Goal: Task Accomplishment & Management: Manage account settings

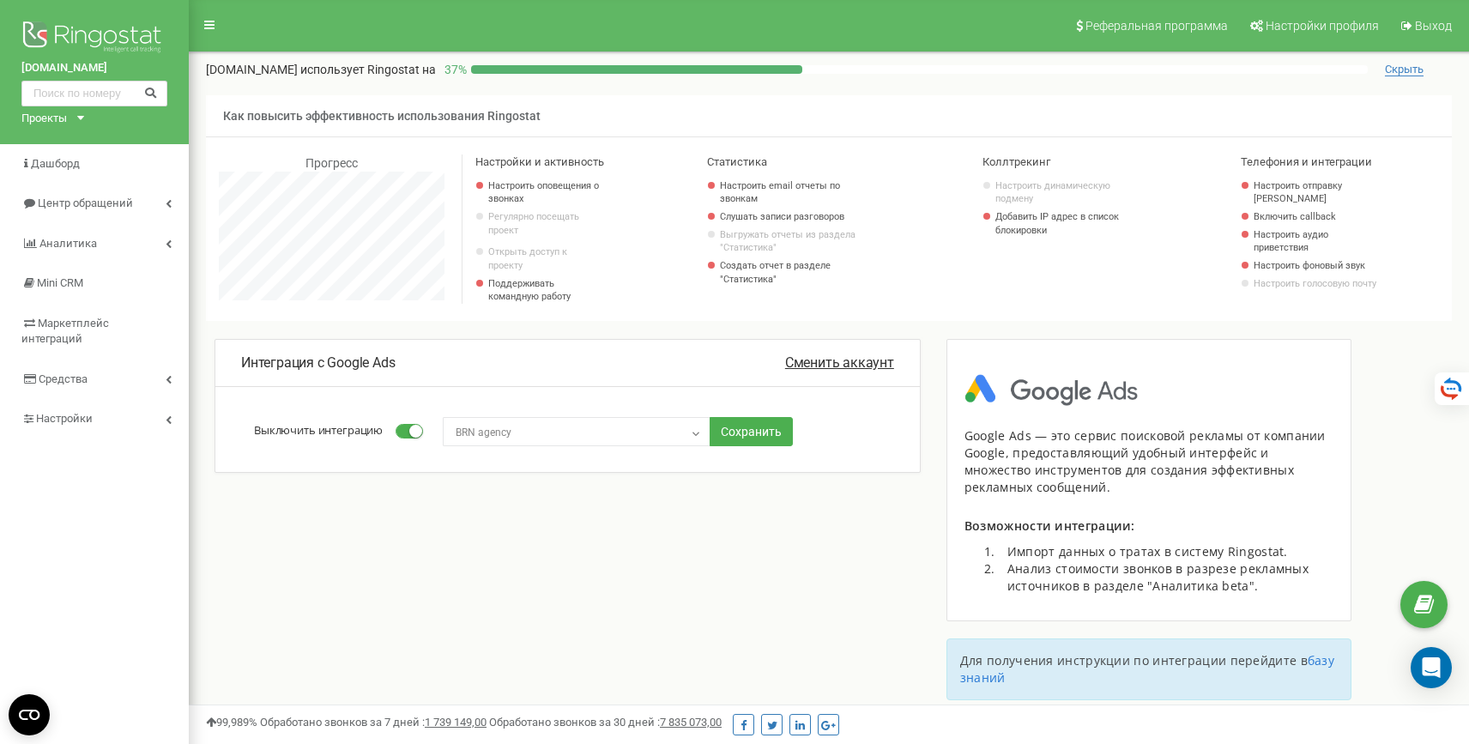
scroll to position [1030, 1280]
click at [1317, 25] on span "Настройки профиля" at bounding box center [1322, 26] width 113 height 14
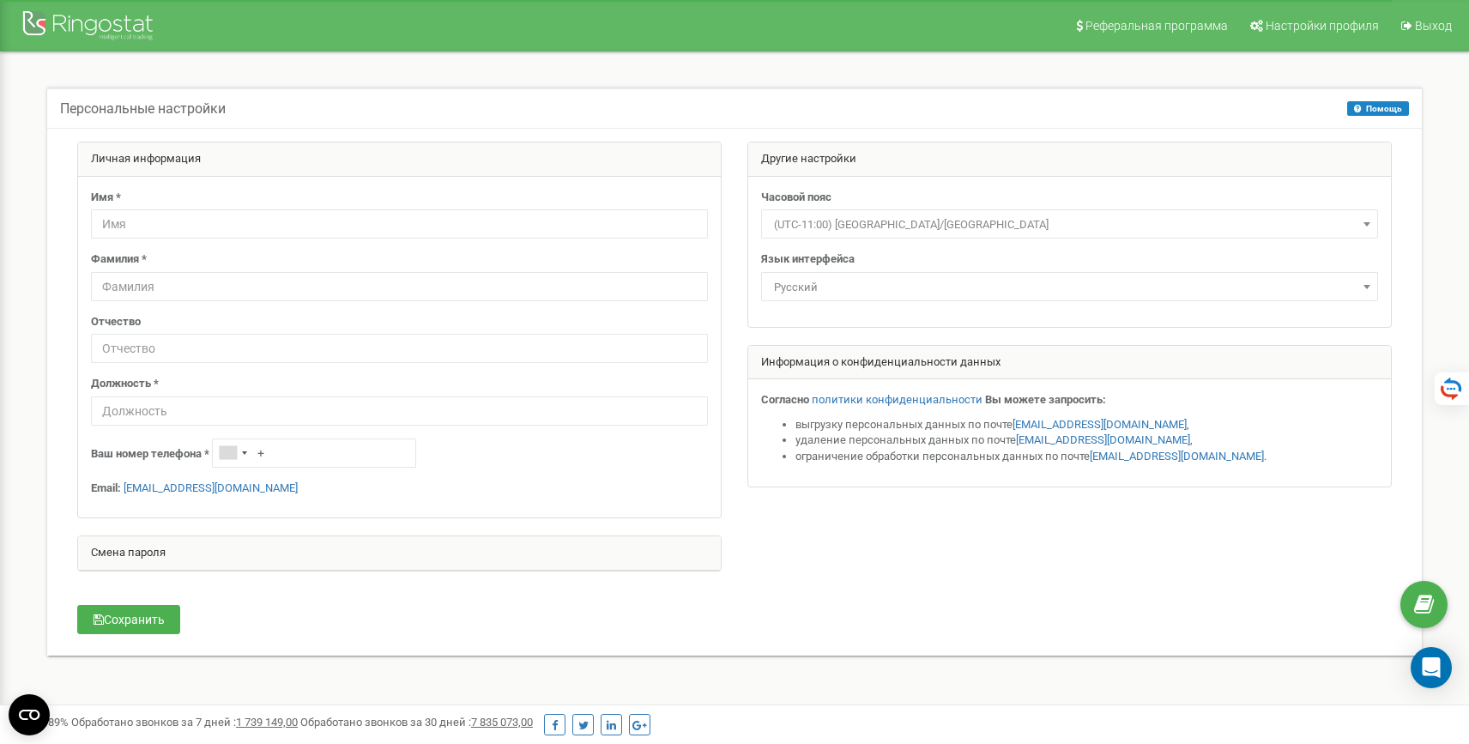
click at [881, 287] on span "Русский" at bounding box center [1069, 287] width 605 height 24
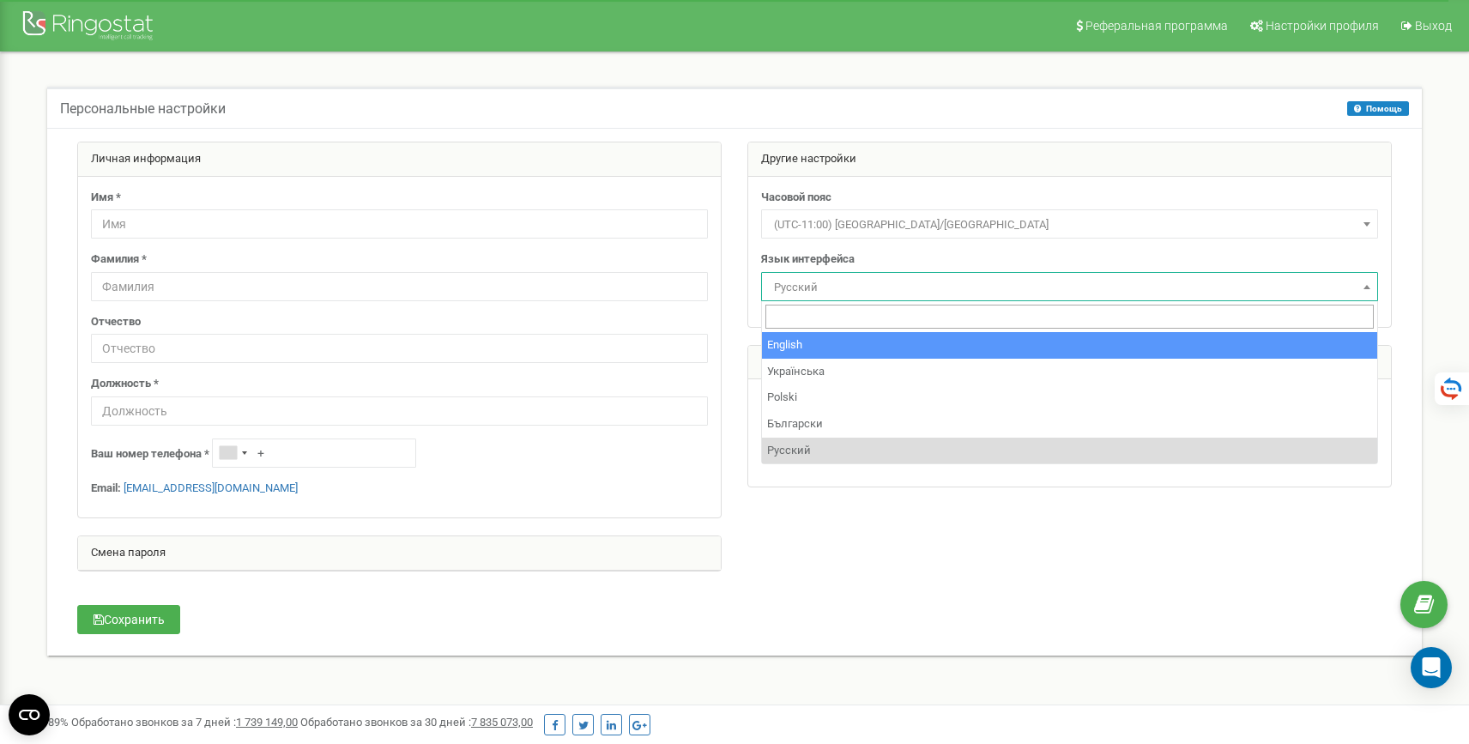
select select "eng"
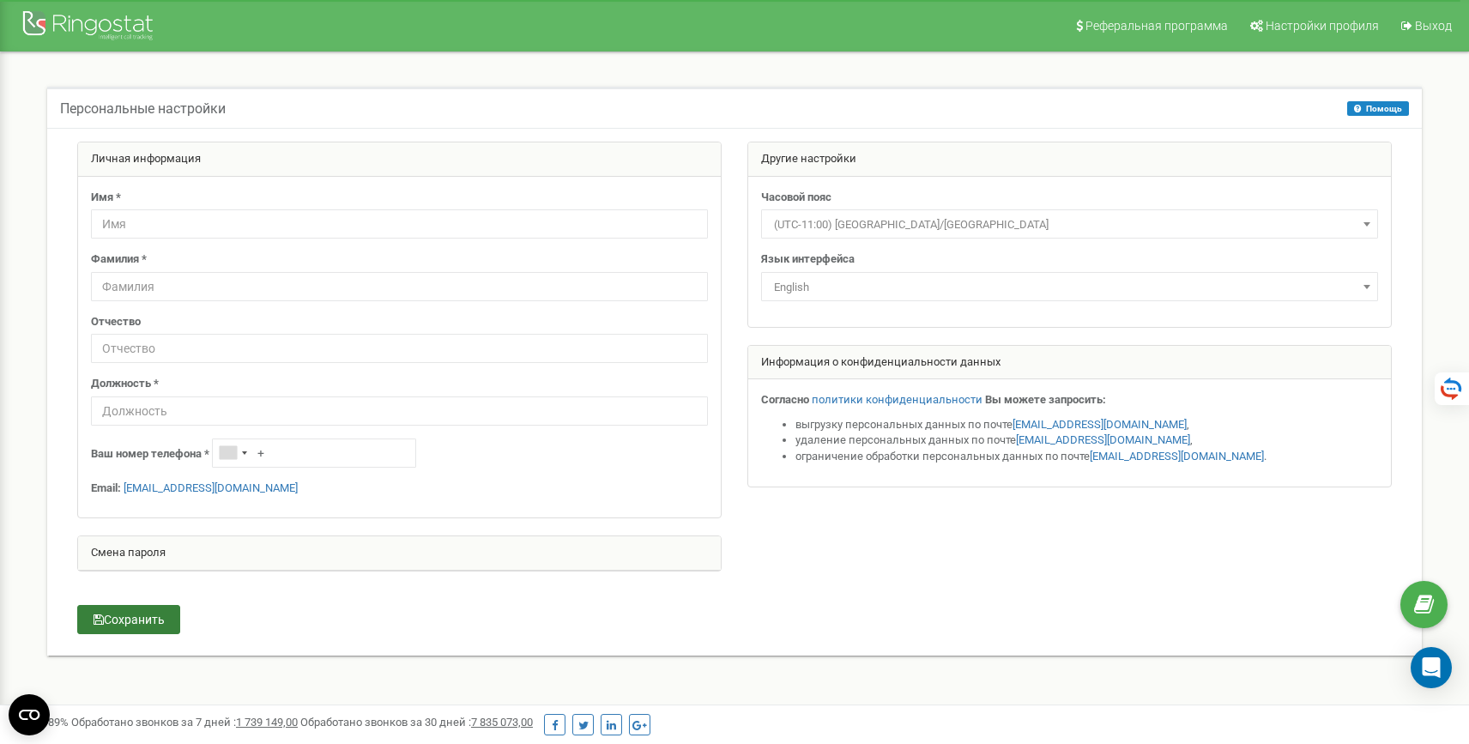
click at [138, 612] on button "Сохранить" at bounding box center [128, 619] width 103 height 29
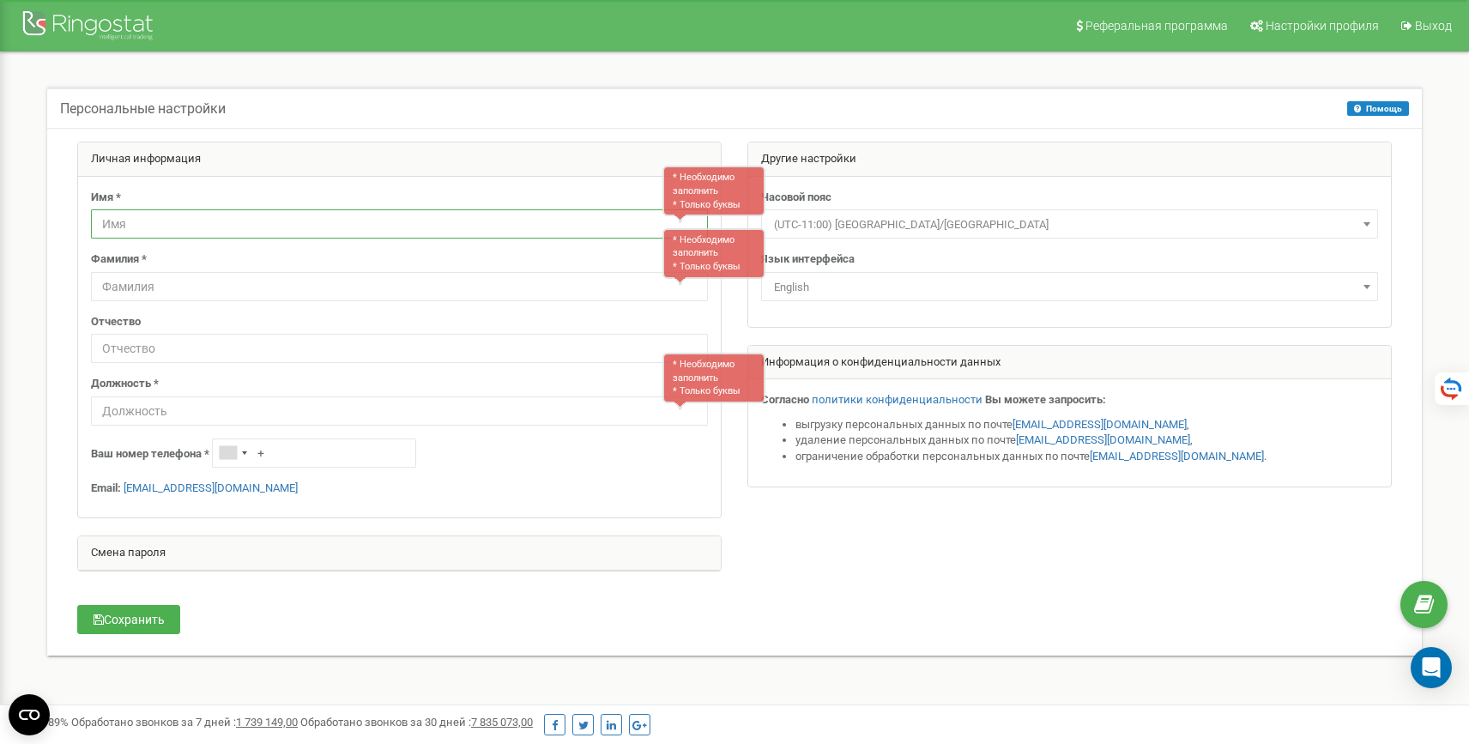
click at [367, 233] on input "text" at bounding box center [399, 223] width 617 height 29
type input "Justas"
type input "Skarzinskas"
click at [275, 408] on input "text" at bounding box center [399, 410] width 617 height 29
type input "Marketing"
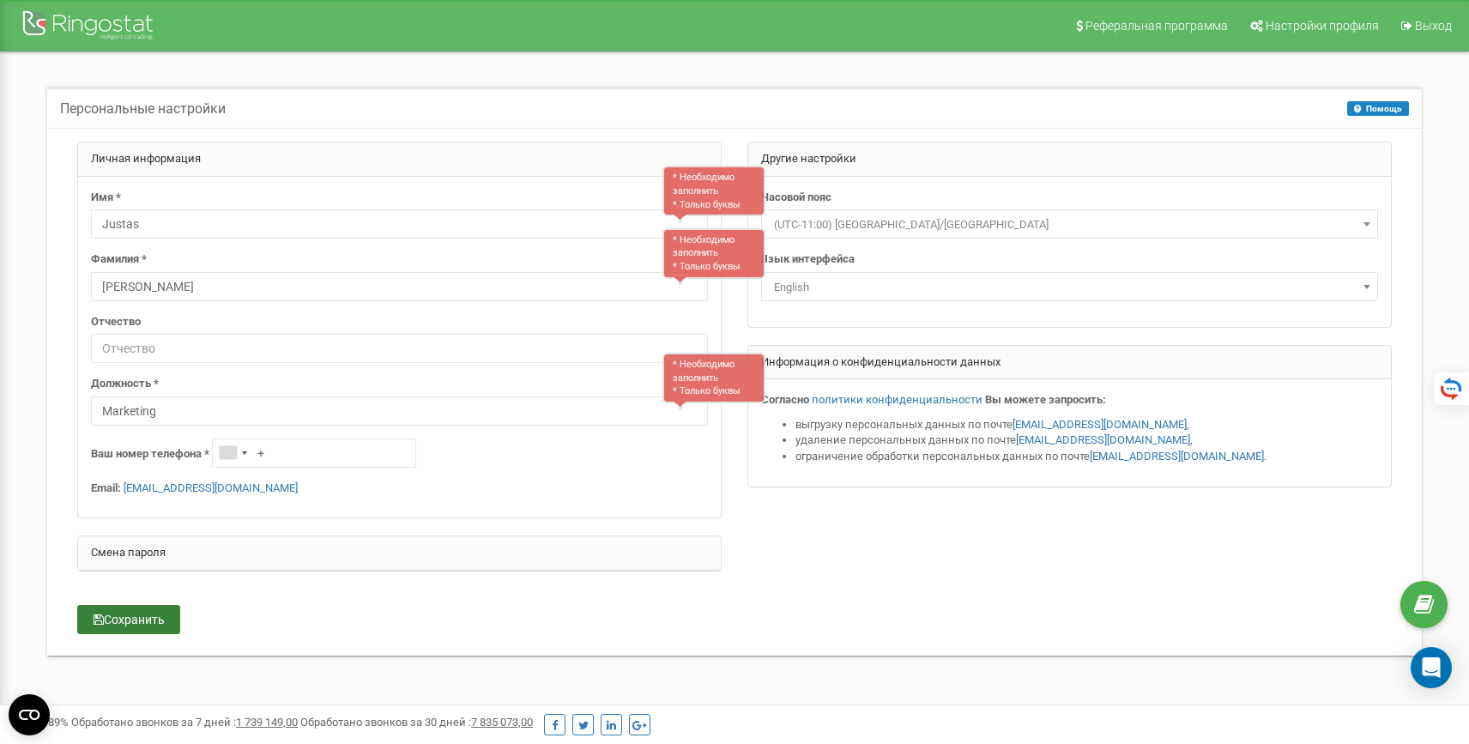
click at [130, 614] on button "Сохранить" at bounding box center [128, 619] width 103 height 29
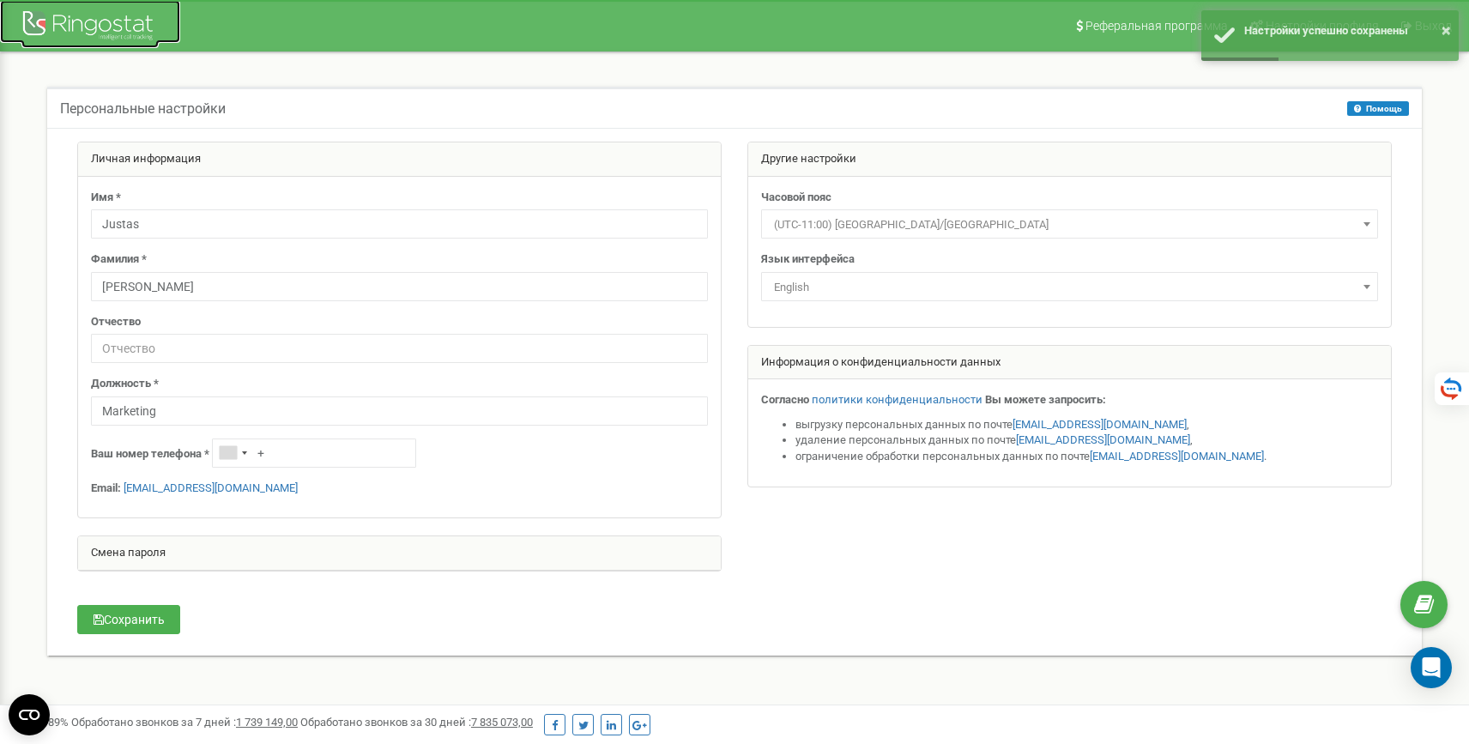
click at [114, 24] on div at bounding box center [89, 27] width 137 height 41
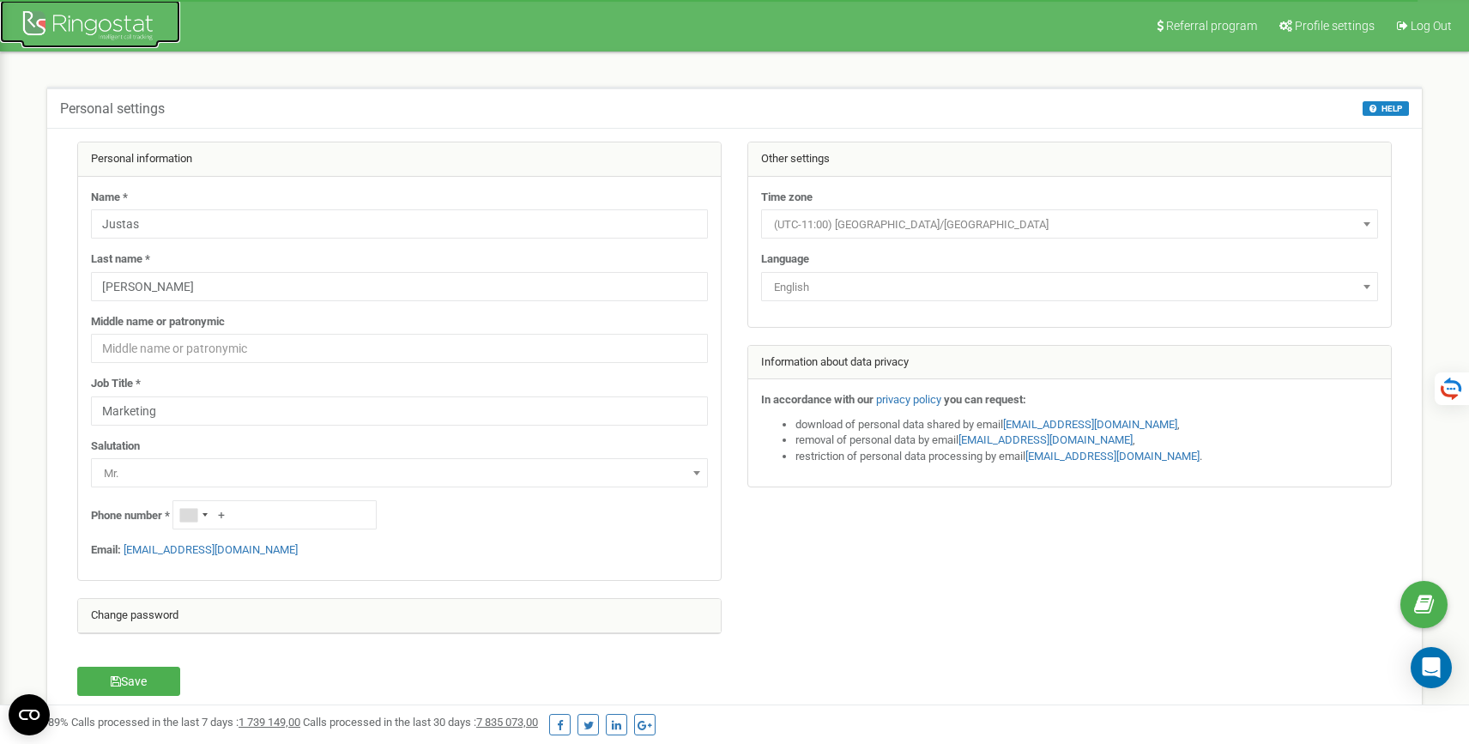
click at [124, 28] on div at bounding box center [89, 27] width 137 height 41
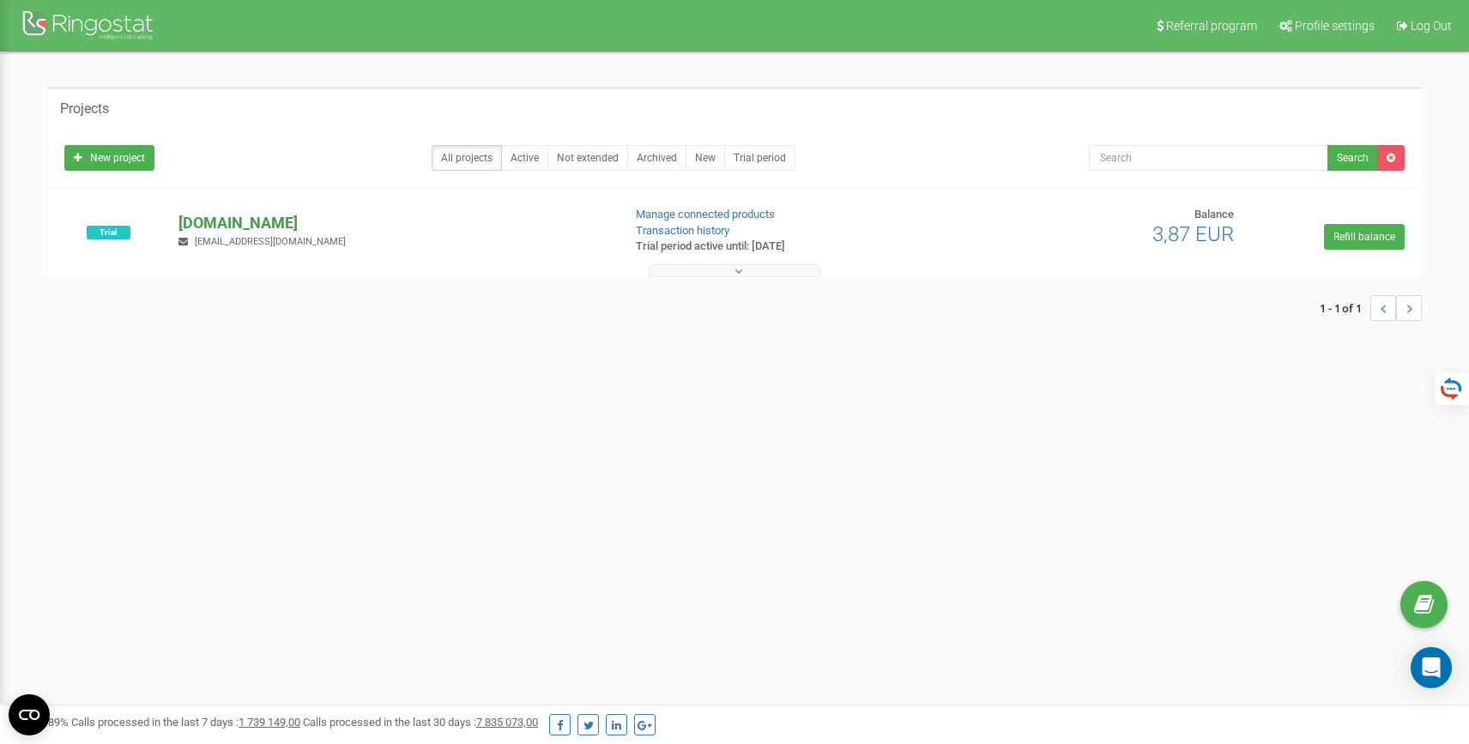
click at [207, 220] on p "[DOMAIN_NAME]" at bounding box center [393, 223] width 430 height 22
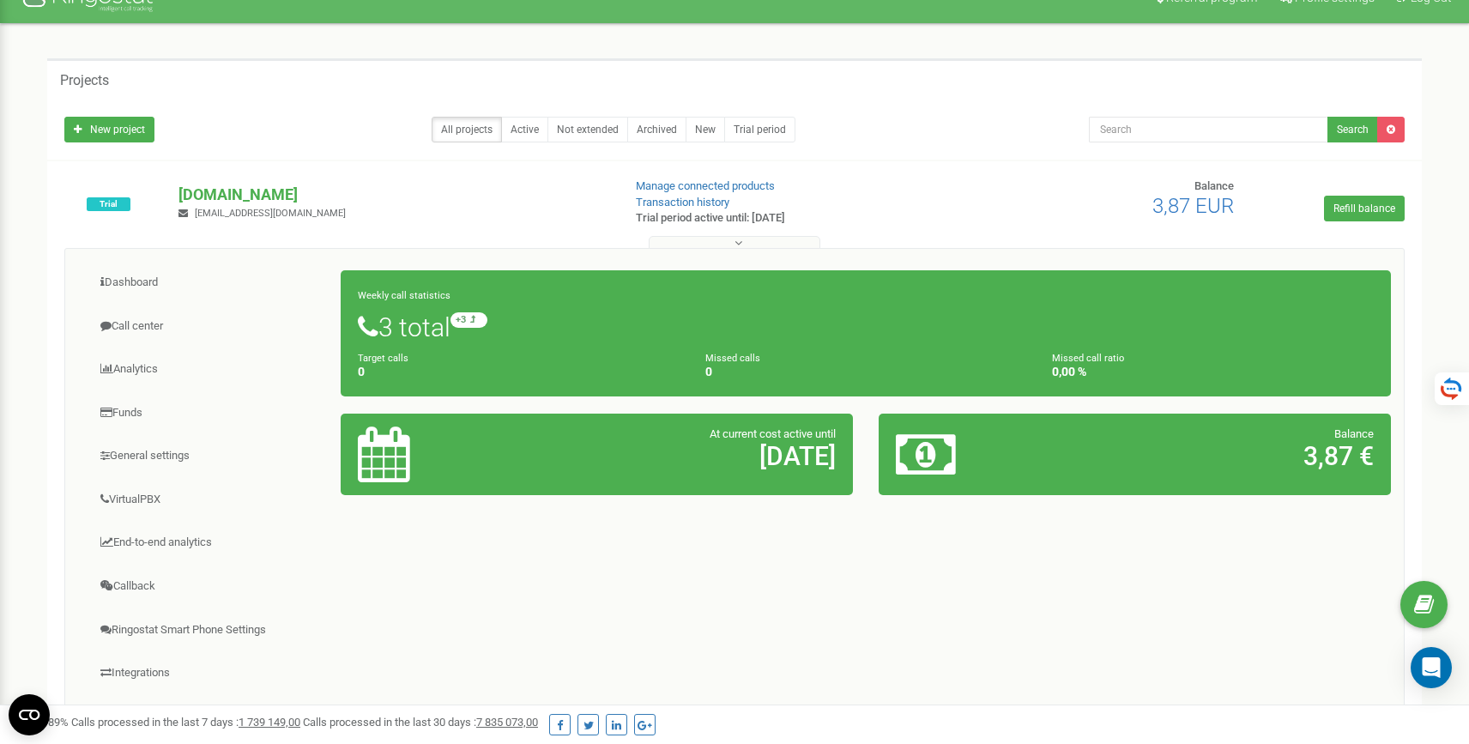
scroll to position [31, 0]
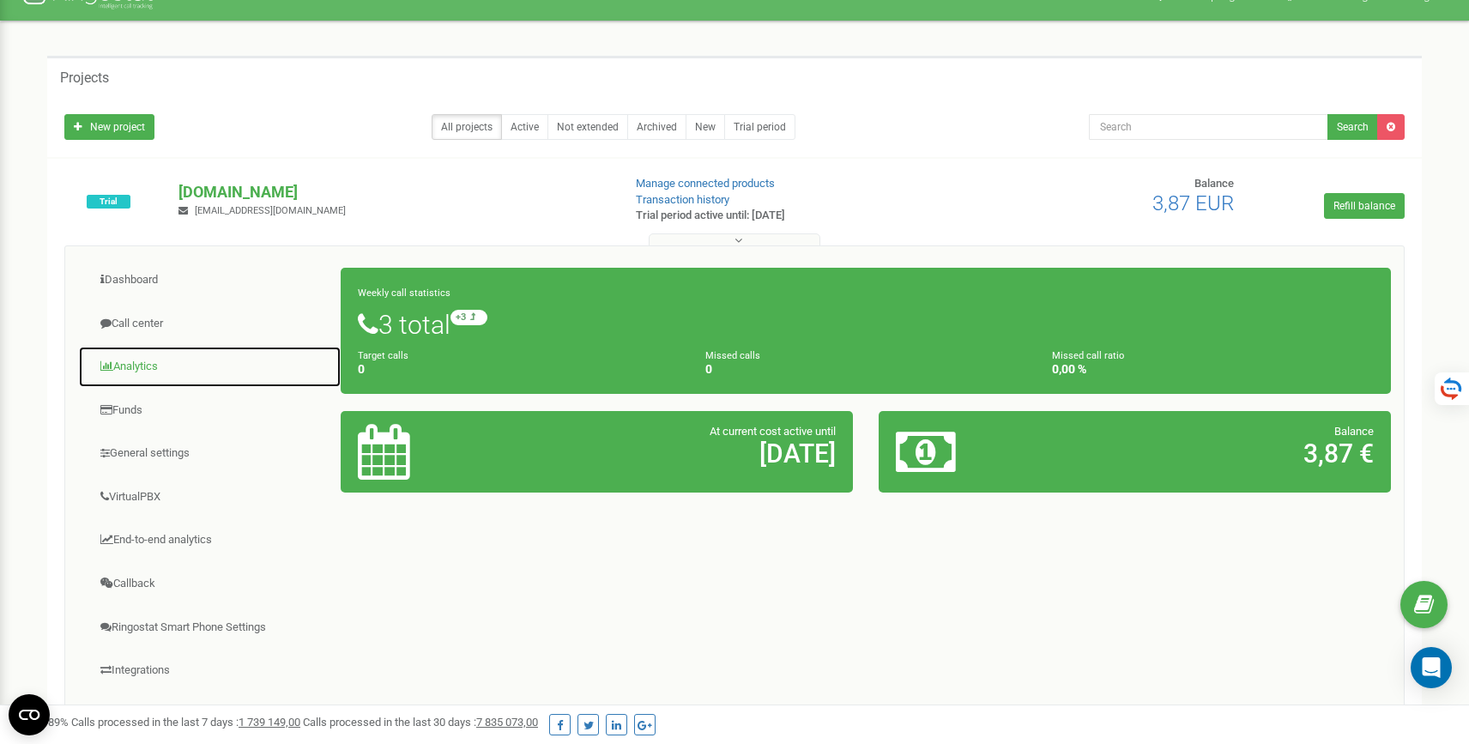
click at [148, 376] on link "Analytics" at bounding box center [209, 367] width 263 height 42
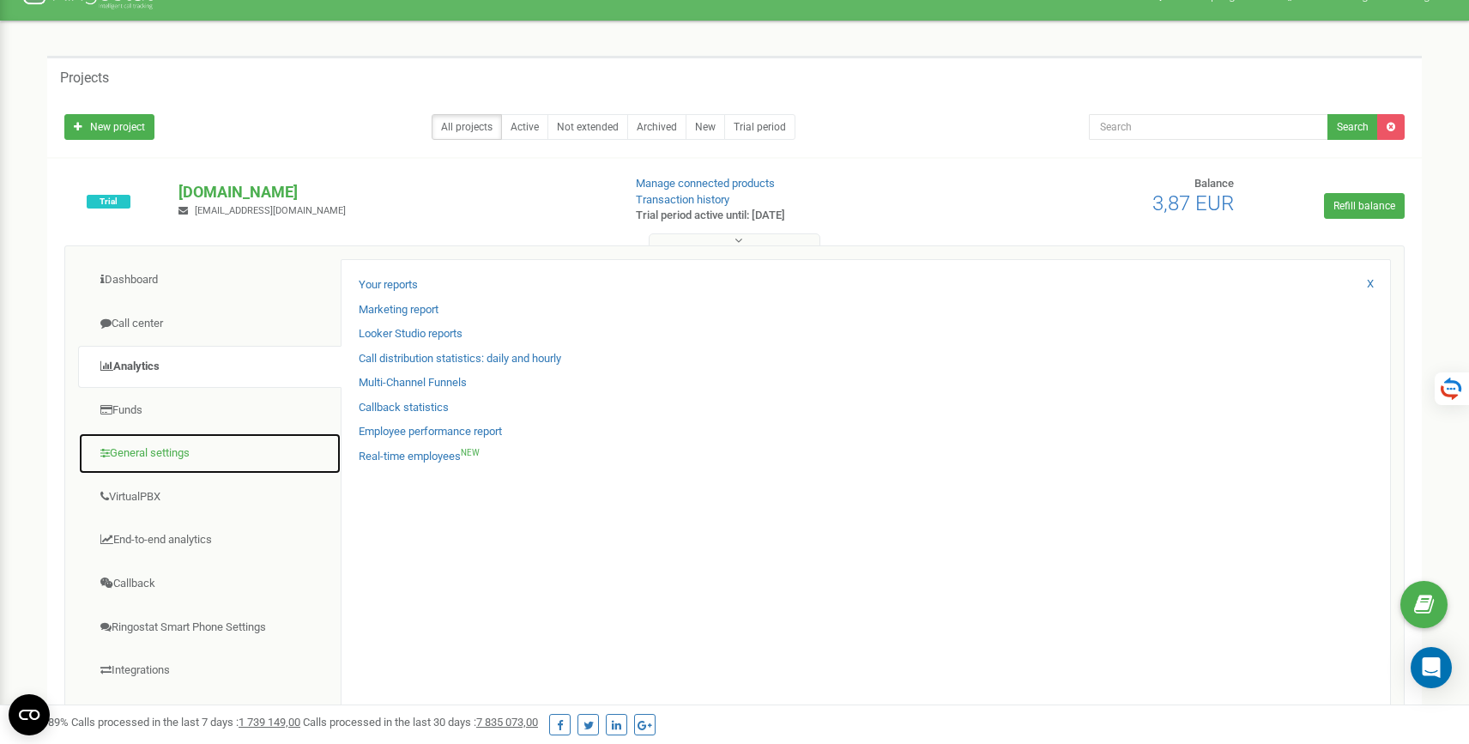
click at [148, 444] on link "General settings" at bounding box center [209, 453] width 263 height 42
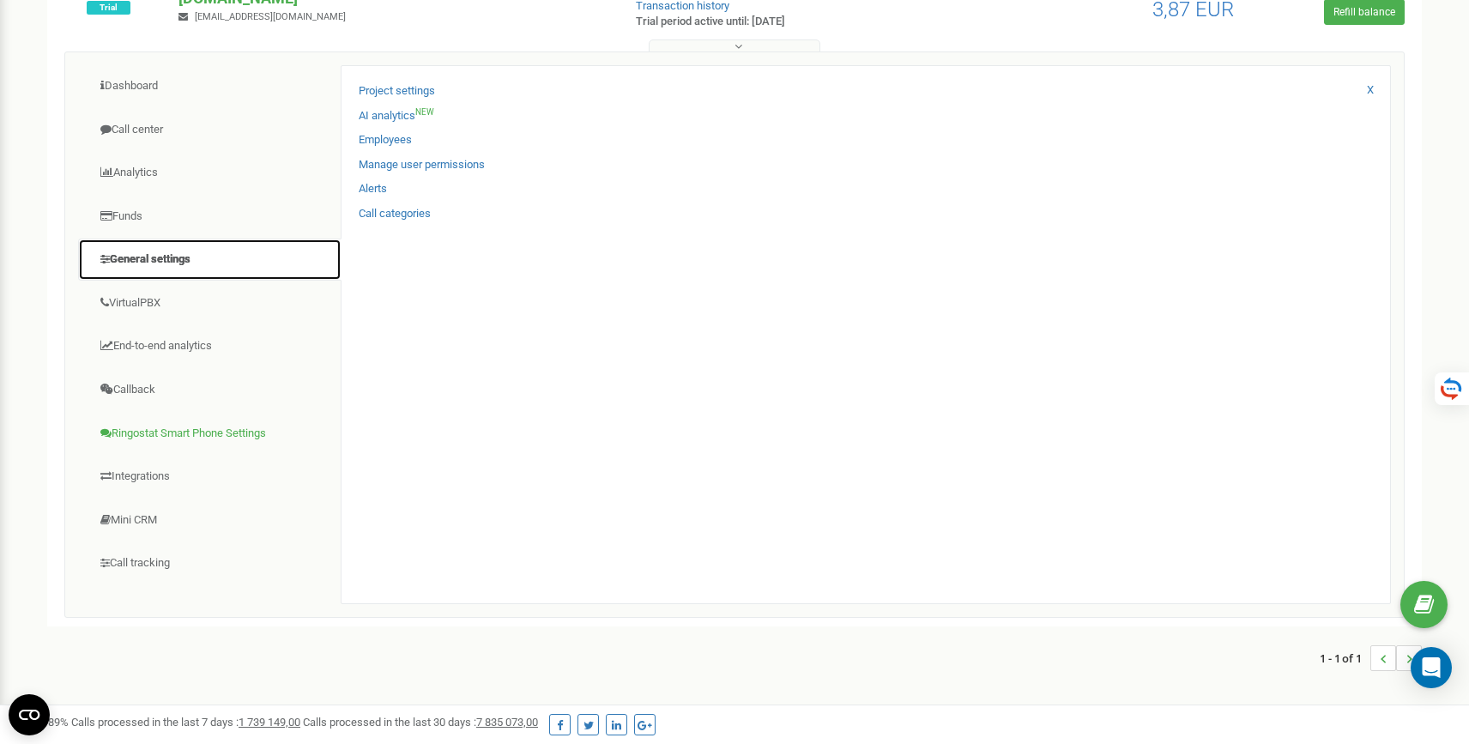
scroll to position [255, 0]
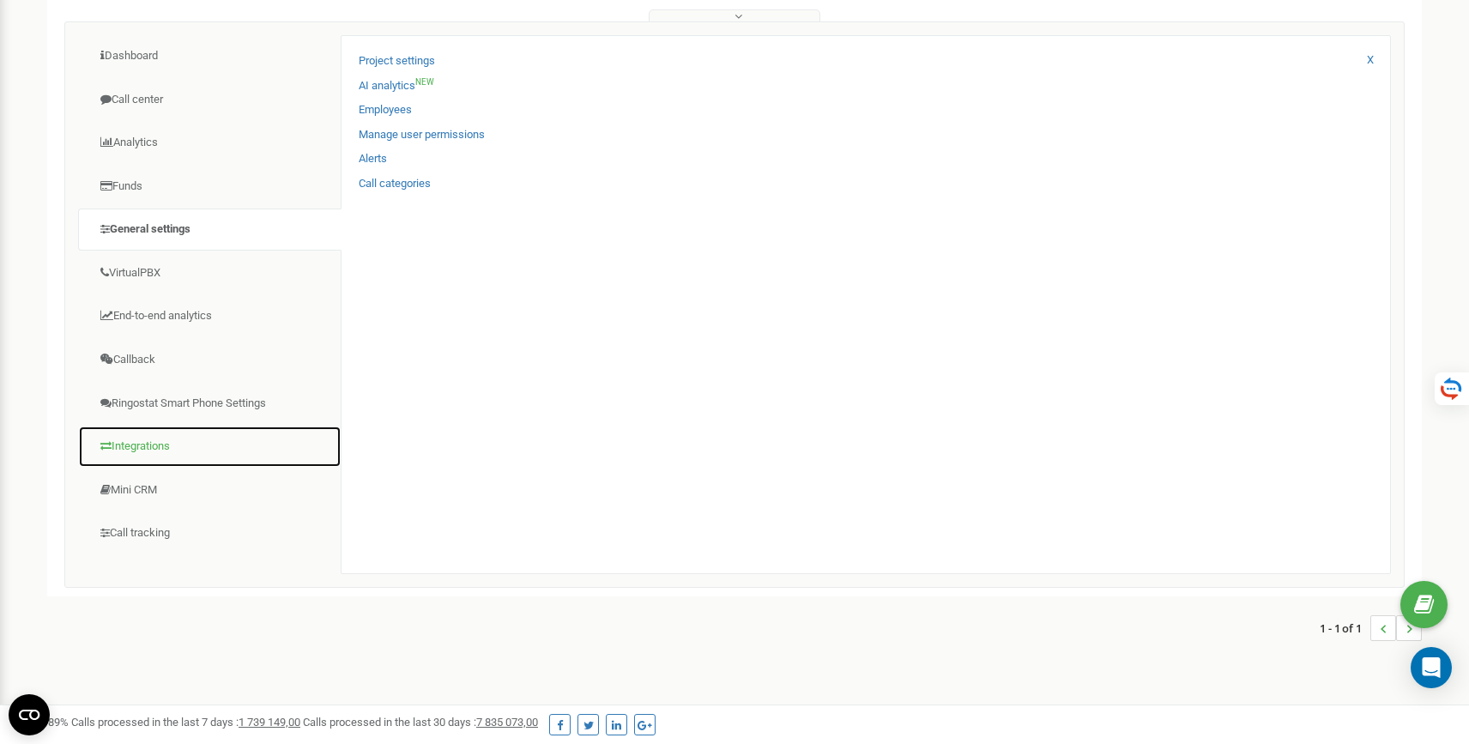
click at [142, 438] on link "Integrations" at bounding box center [209, 447] width 263 height 42
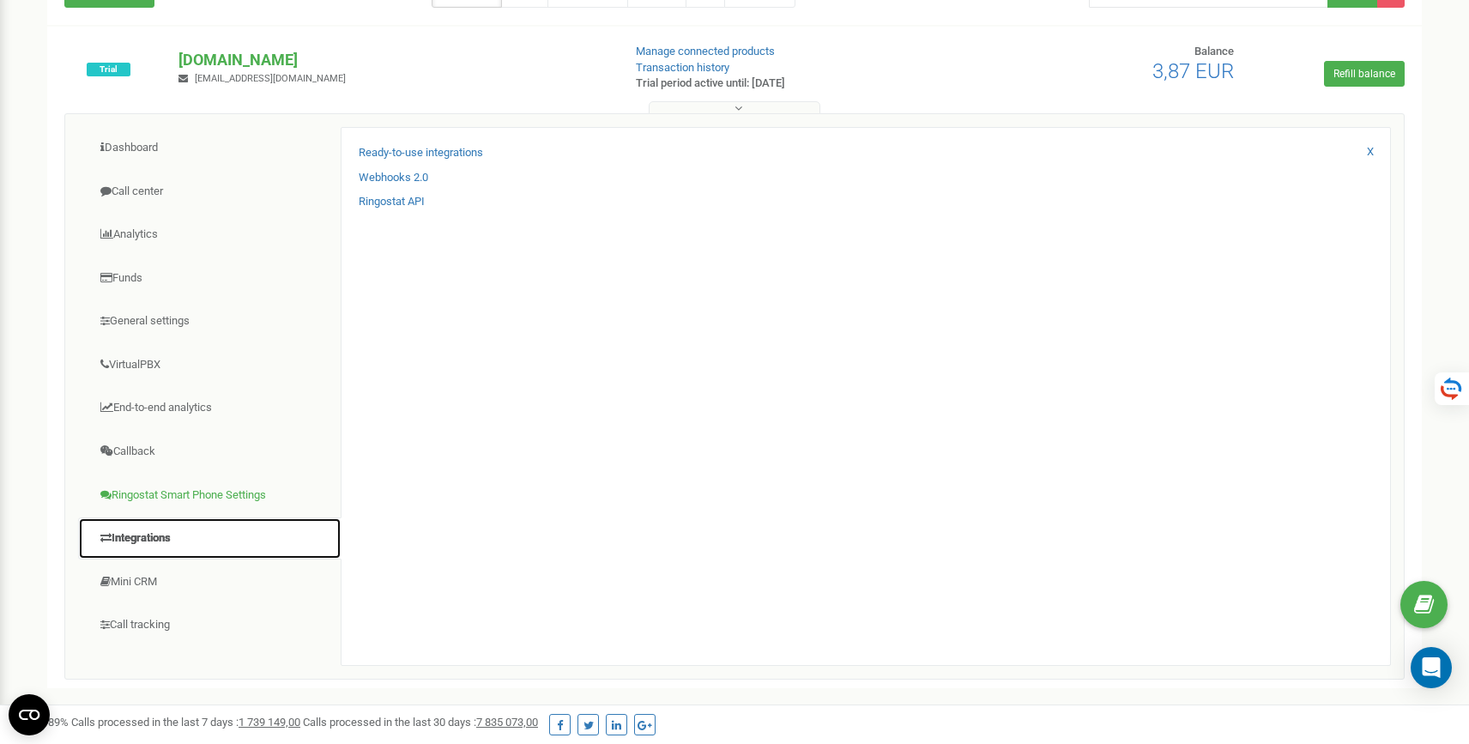
scroll to position [179, 0]
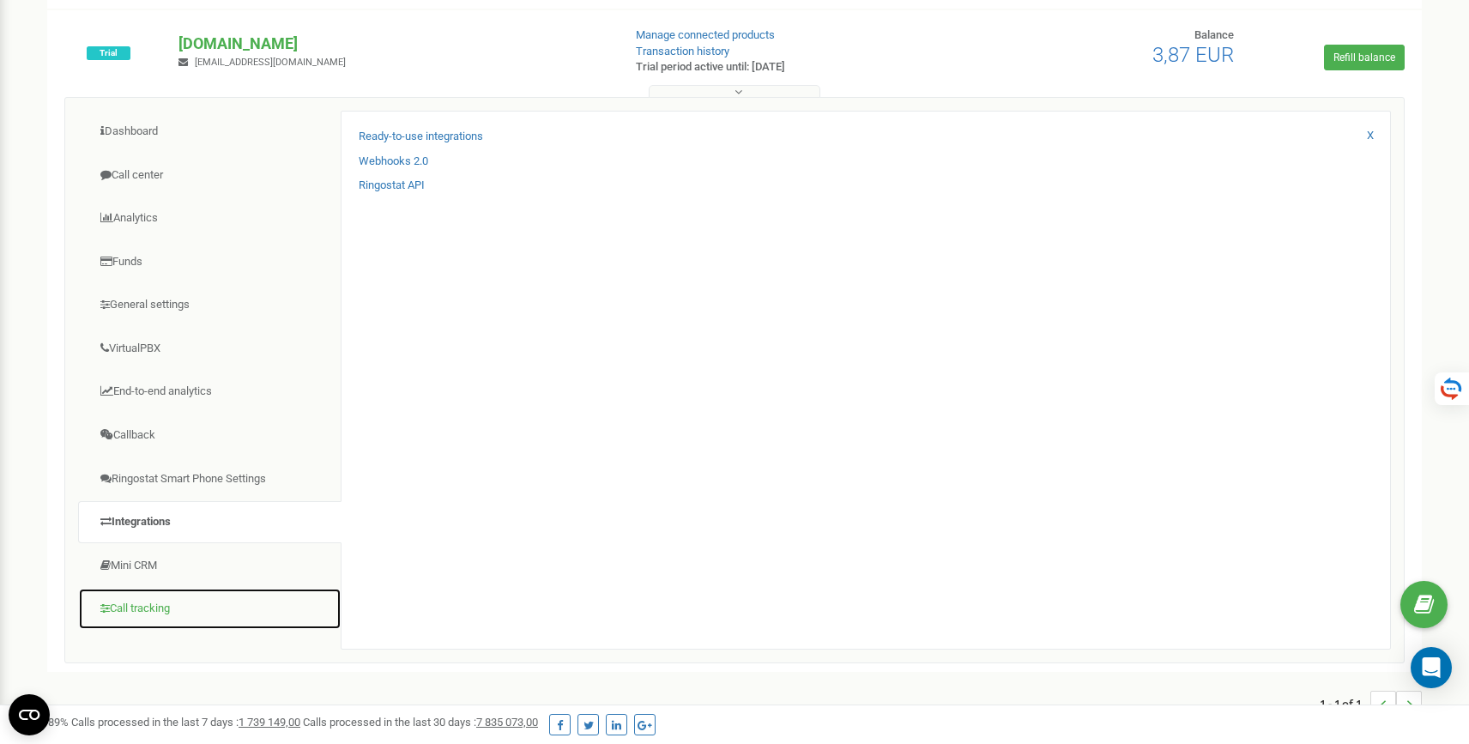
click at [136, 598] on link "Call tracking" at bounding box center [209, 609] width 263 height 42
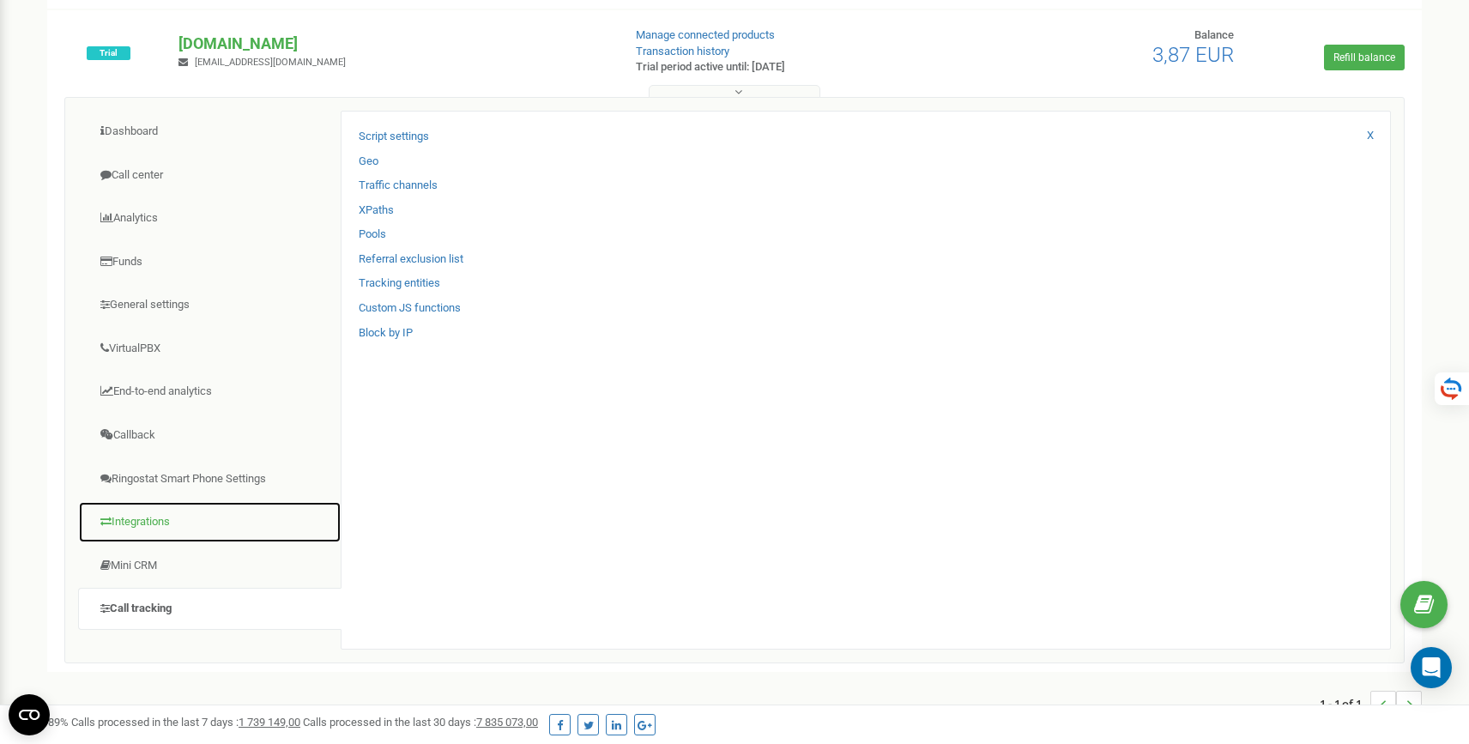
click at [172, 512] on link "Integrations" at bounding box center [209, 522] width 263 height 42
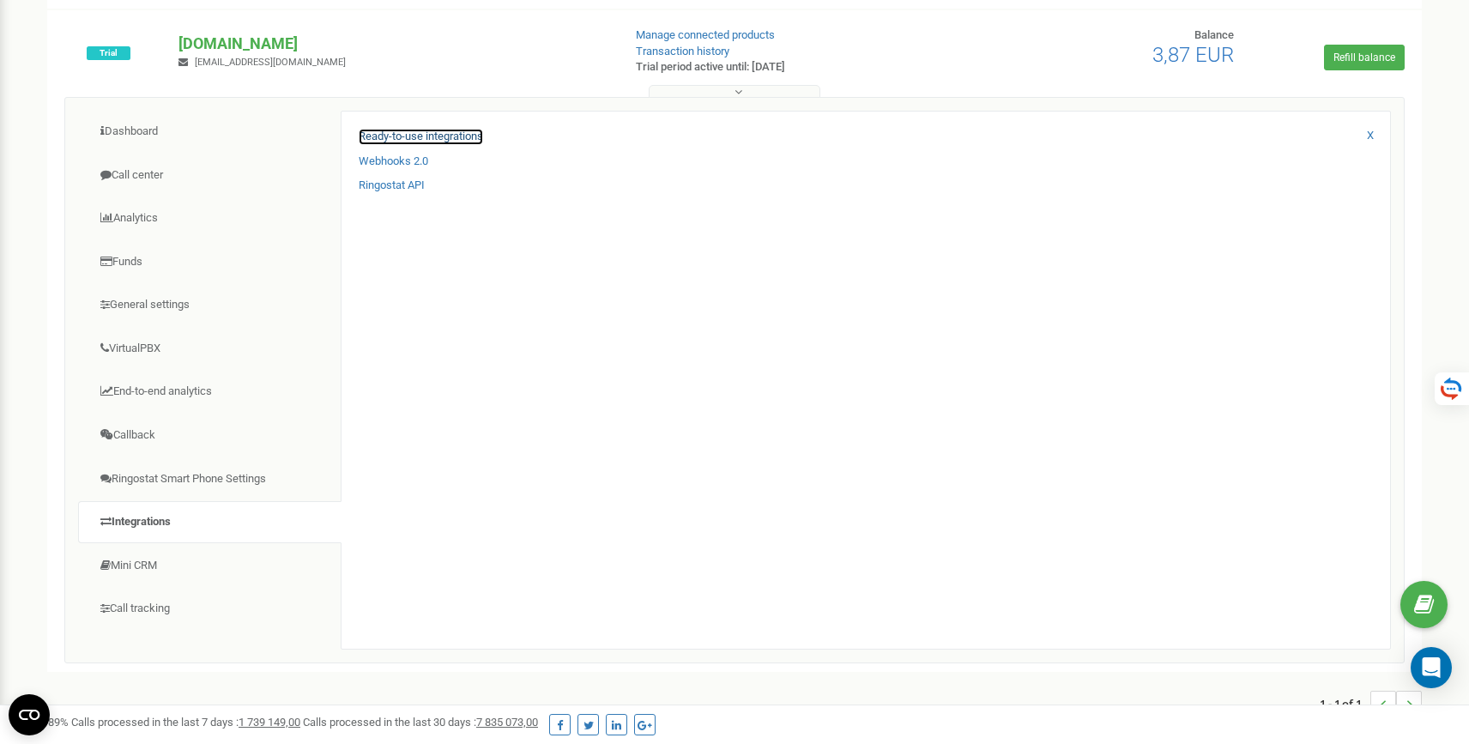
click at [461, 136] on link "Ready-to-use integrations" at bounding box center [421, 137] width 124 height 16
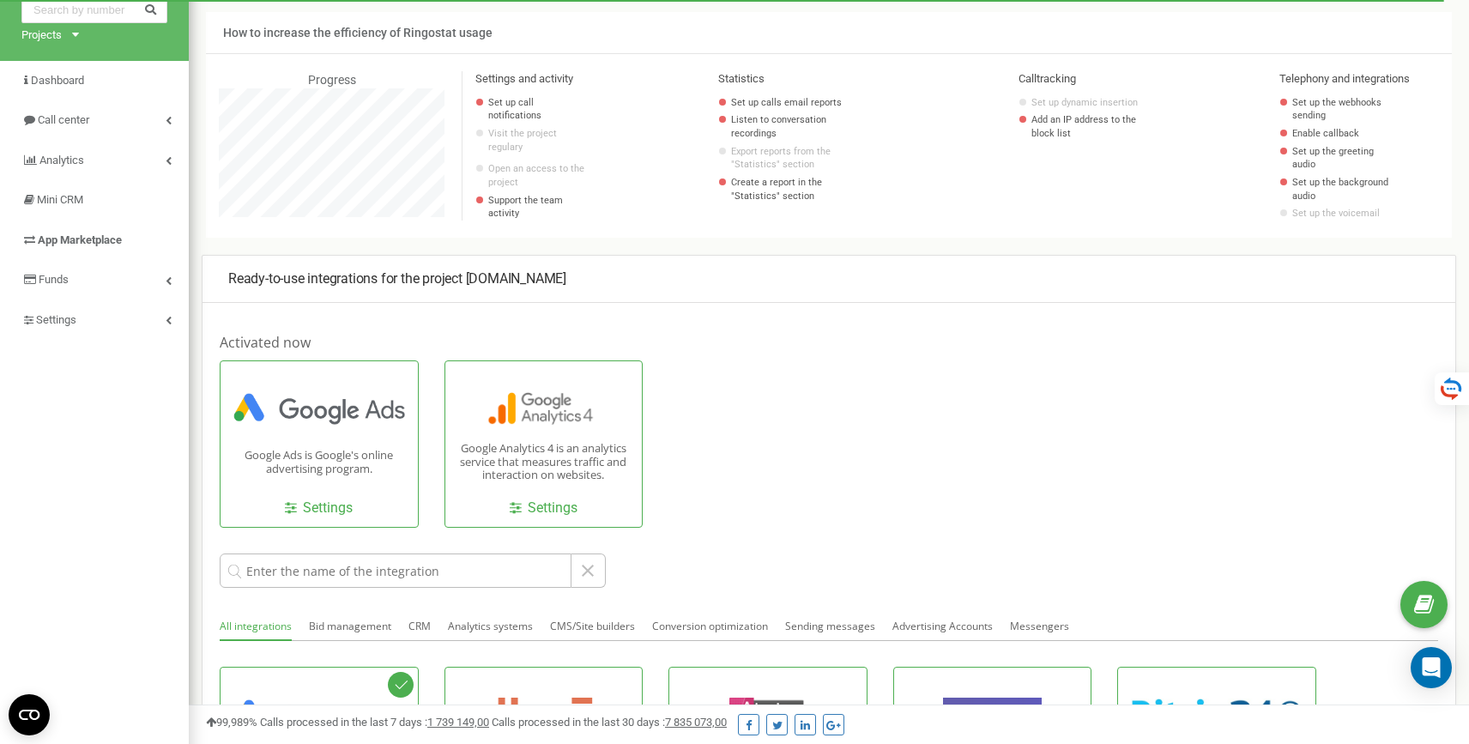
scroll to position [72, 0]
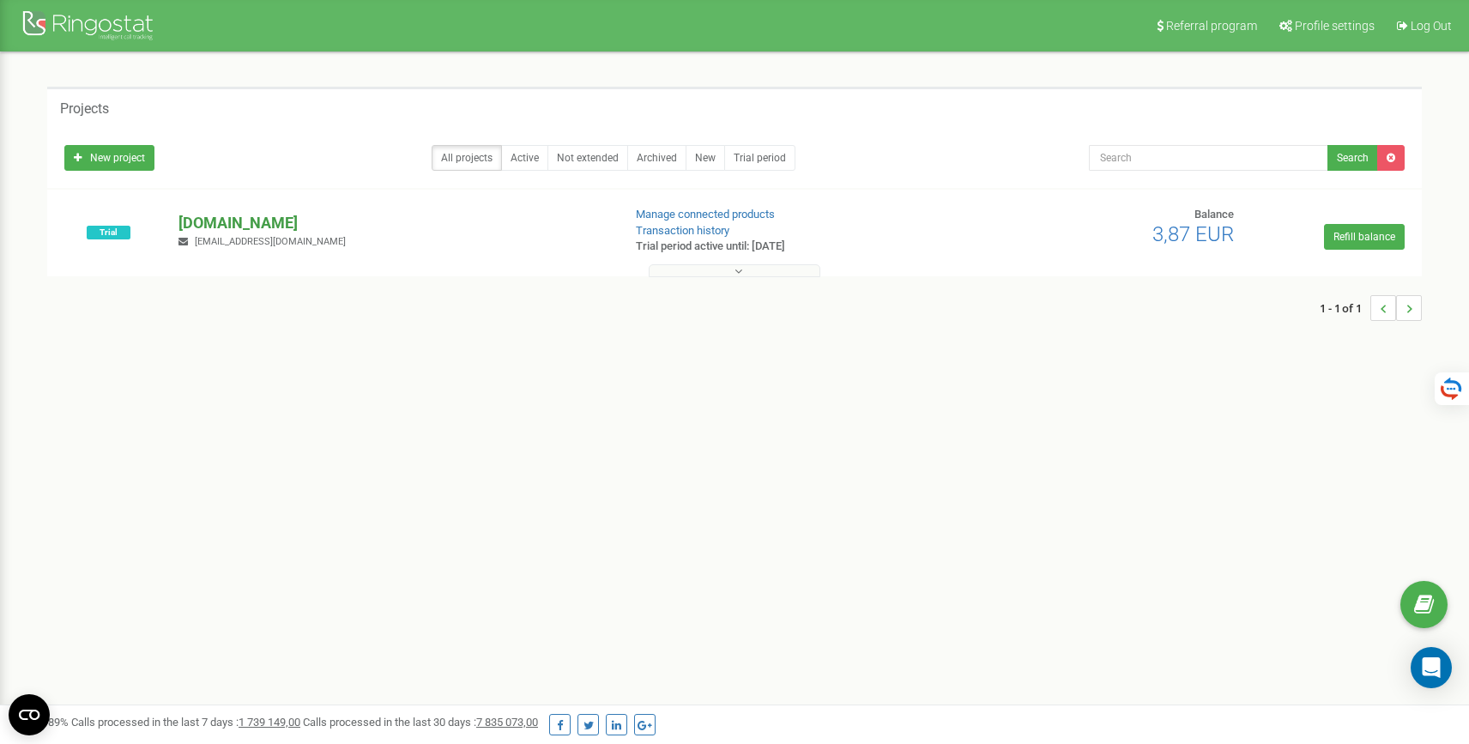
click at [215, 225] on p "[DOMAIN_NAME]" at bounding box center [393, 223] width 430 height 22
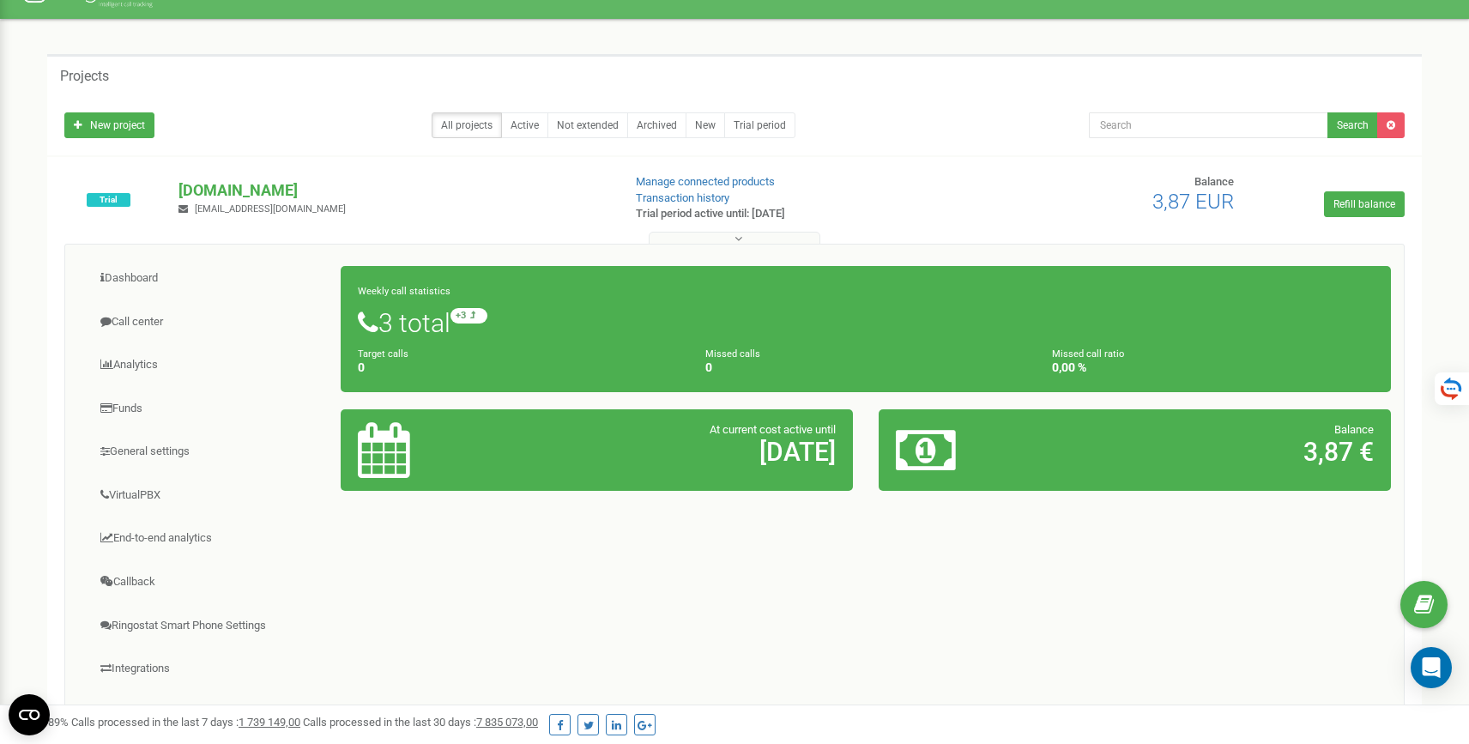
scroll to position [184, 0]
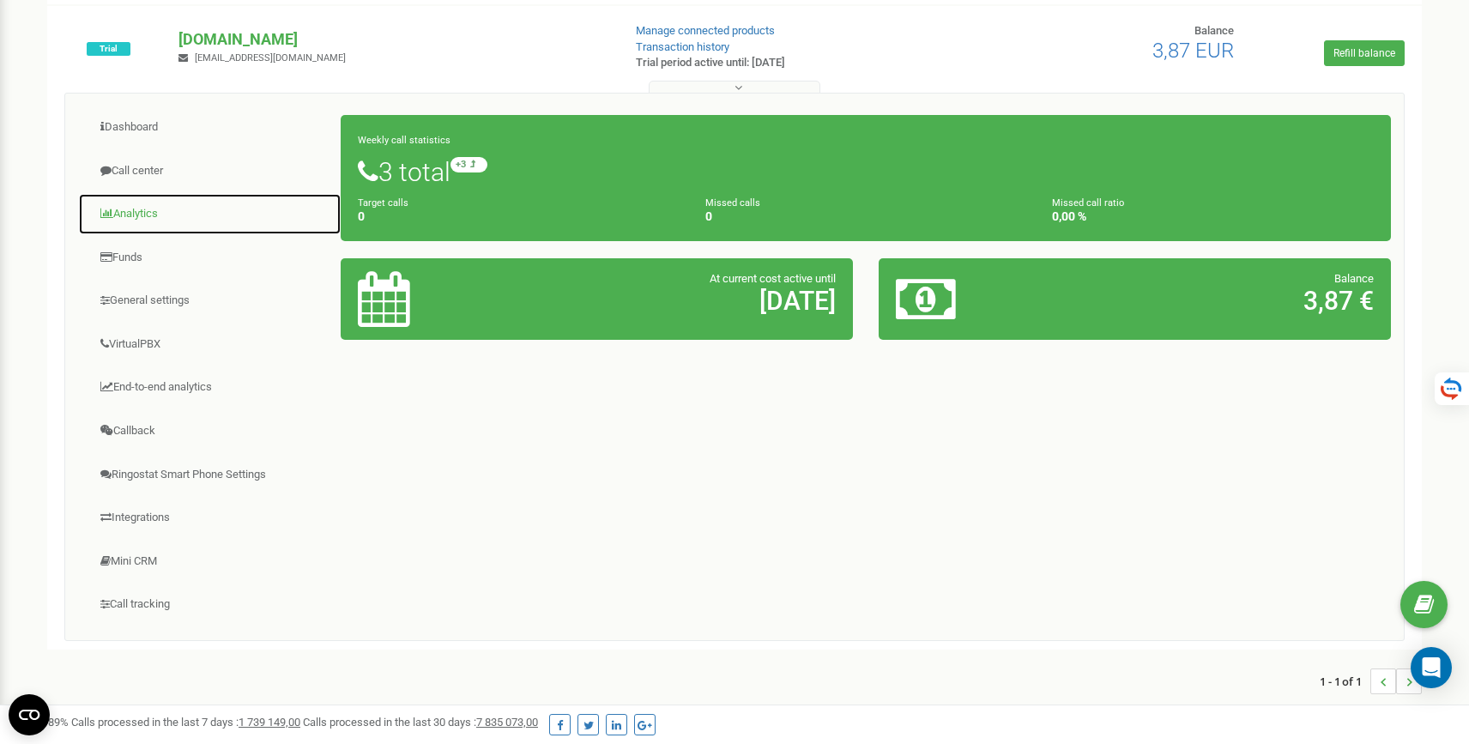
click at [161, 223] on link "Analytics" at bounding box center [209, 214] width 263 height 42
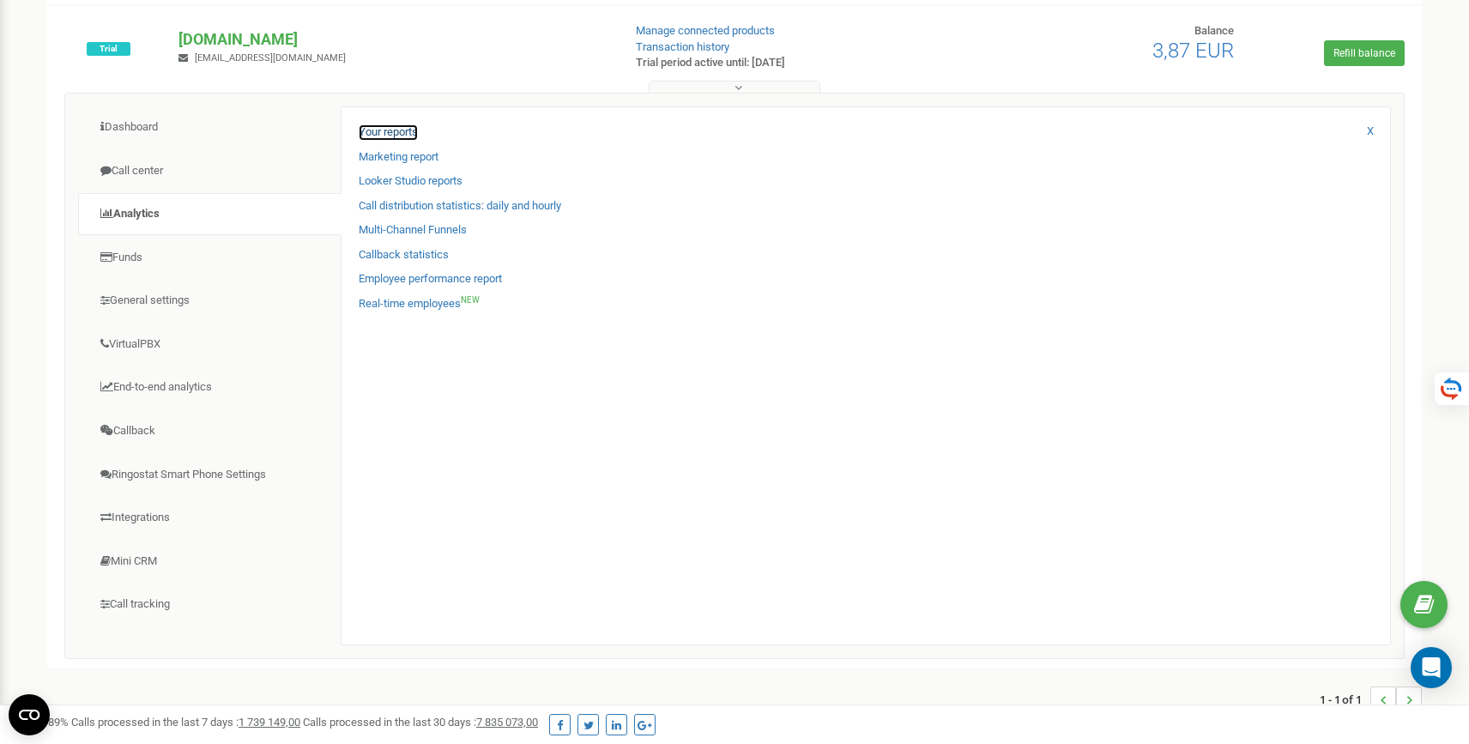
click at [403, 136] on link "Your reports" at bounding box center [388, 132] width 59 height 16
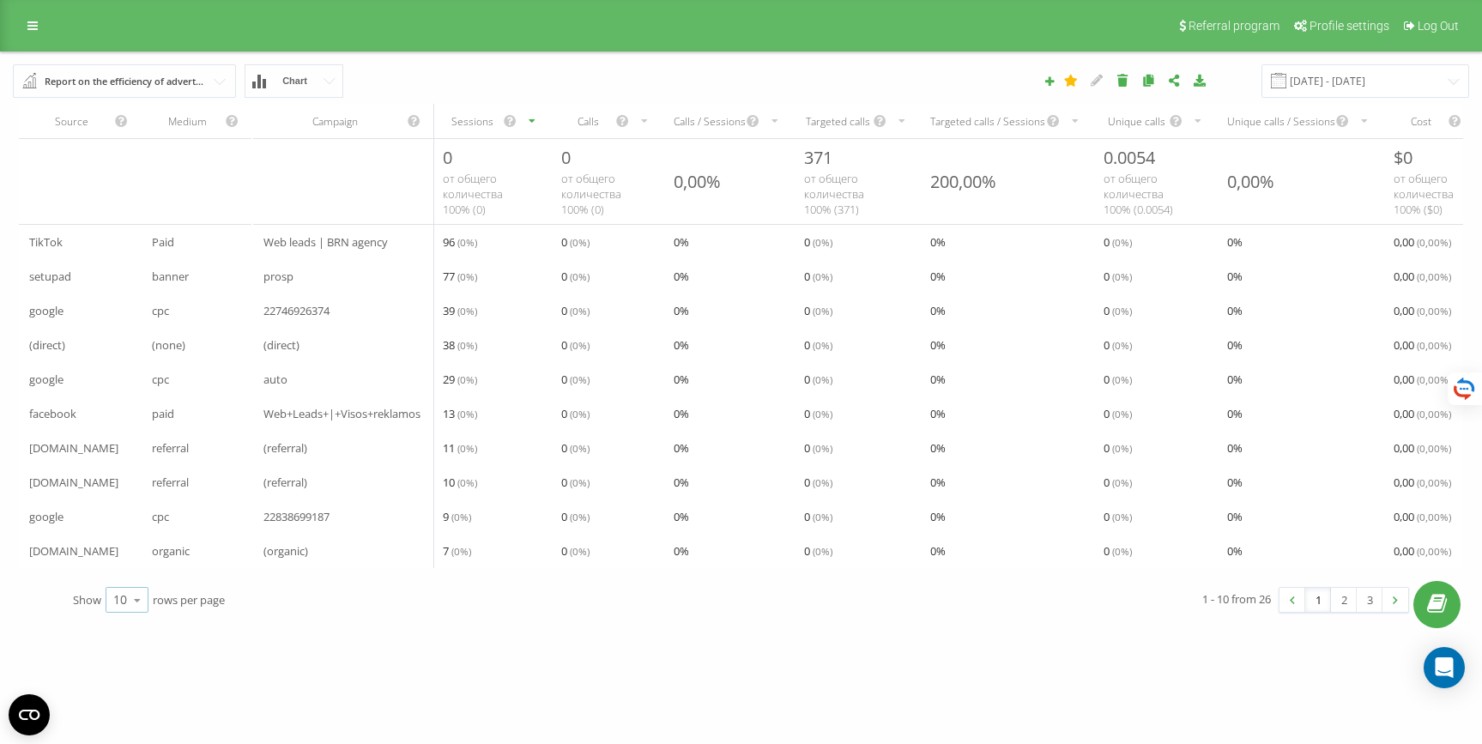
click at [130, 617] on icon at bounding box center [137, 600] width 26 height 33
click at [136, 614] on icon at bounding box center [137, 600] width 26 height 33
click at [135, 617] on icon at bounding box center [137, 600] width 26 height 33
click at [142, 588] on div "100" at bounding box center [126, 575] width 41 height 25
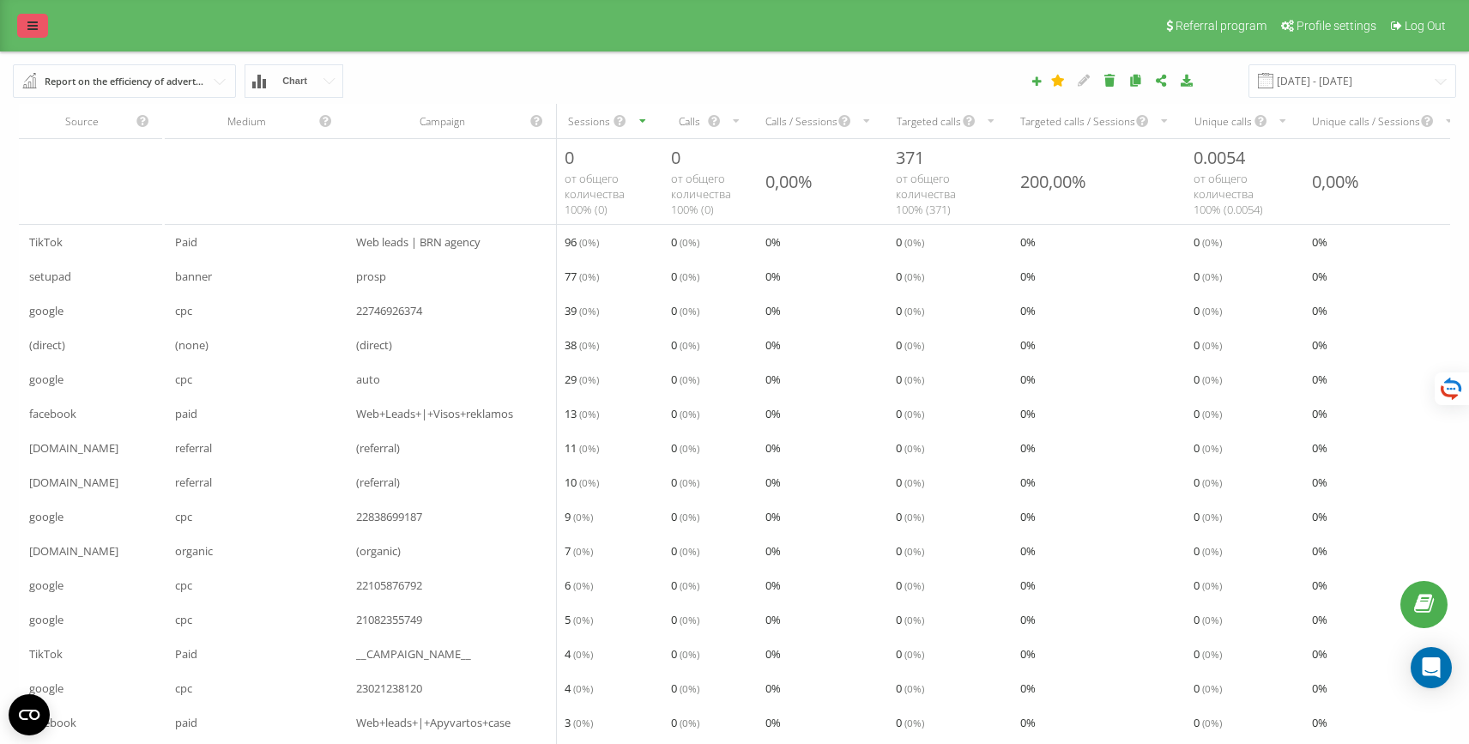
click at [30, 29] on icon at bounding box center [32, 26] width 10 height 12
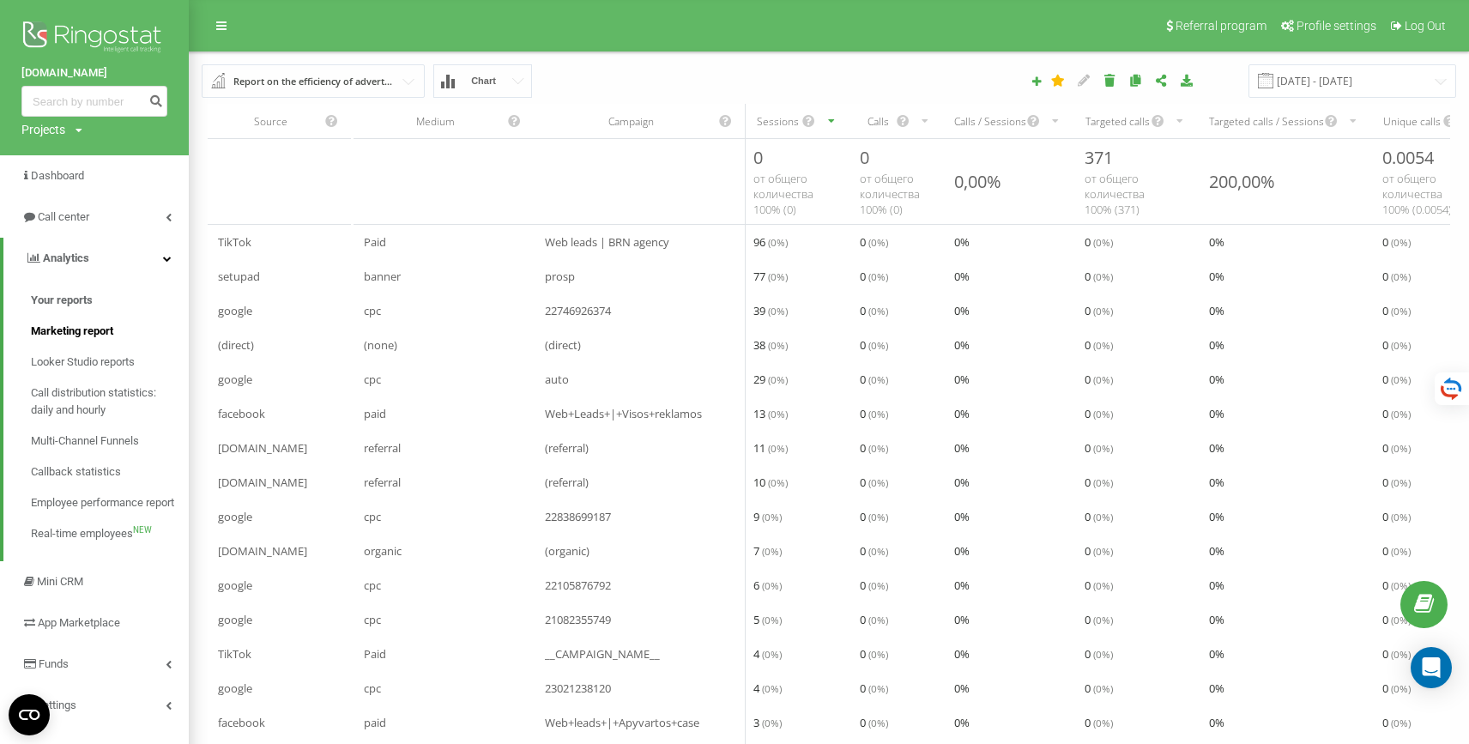
click at [93, 336] on span "Marketing report" at bounding box center [72, 331] width 82 height 17
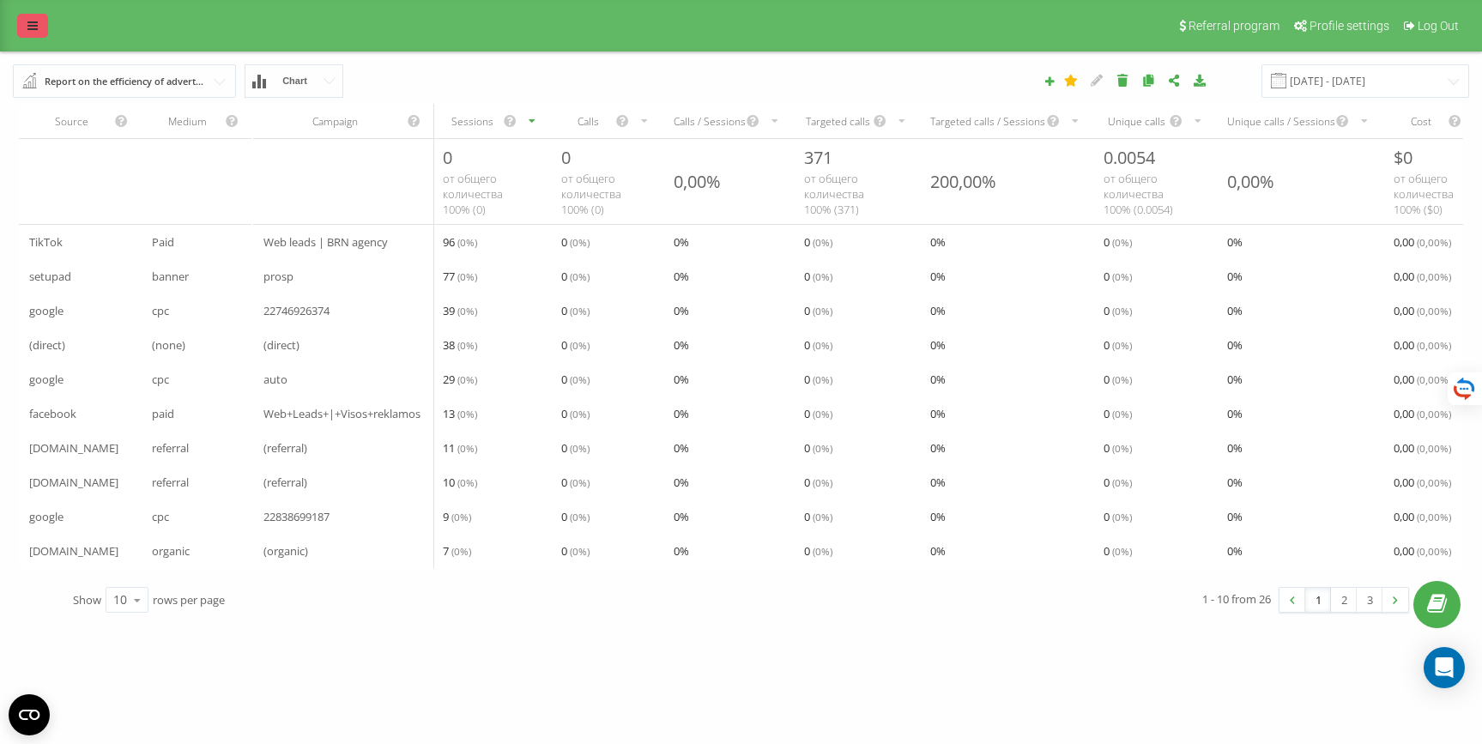
click at [28, 28] on icon at bounding box center [32, 26] width 10 height 12
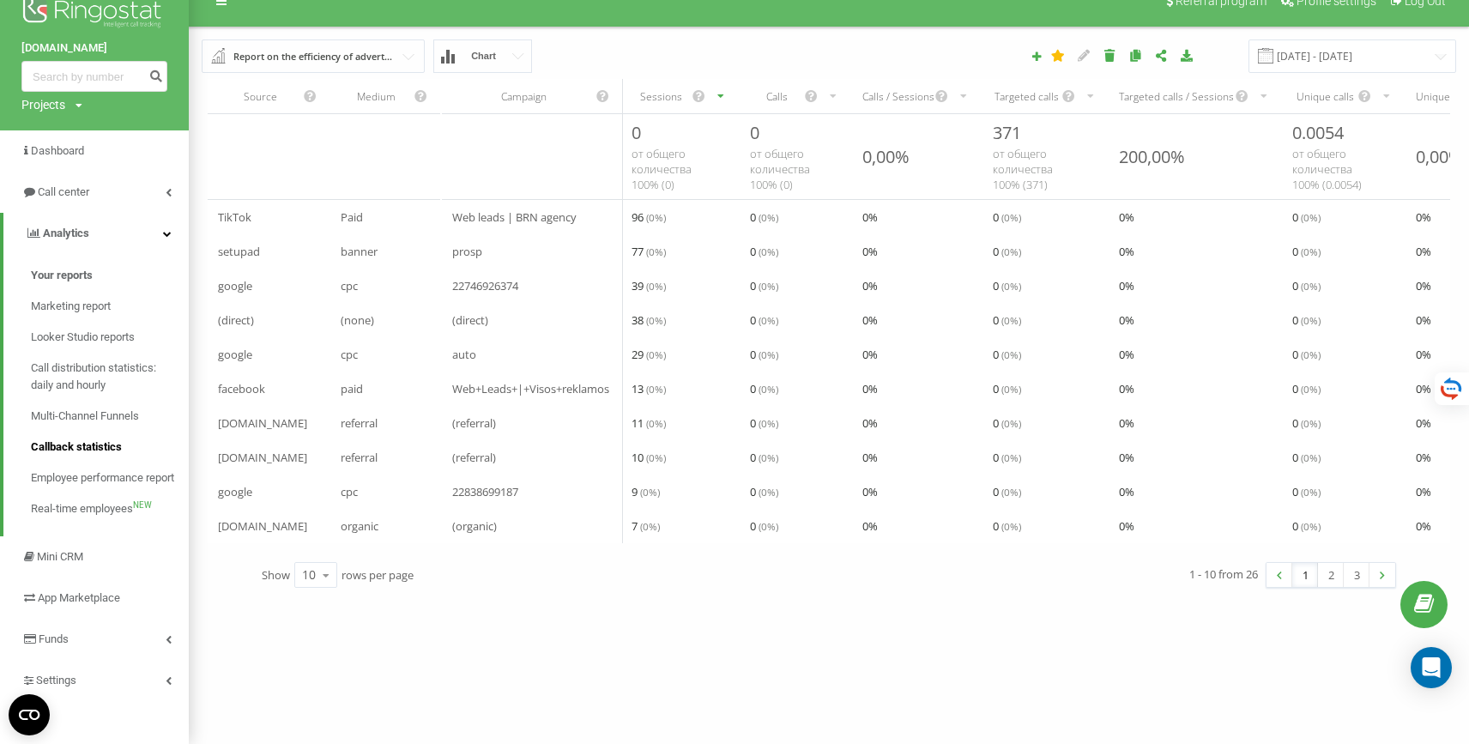
scroll to position [26, 0]
click at [86, 411] on span "Multi-Channel Funnels" at bounding box center [86, 416] width 110 height 17
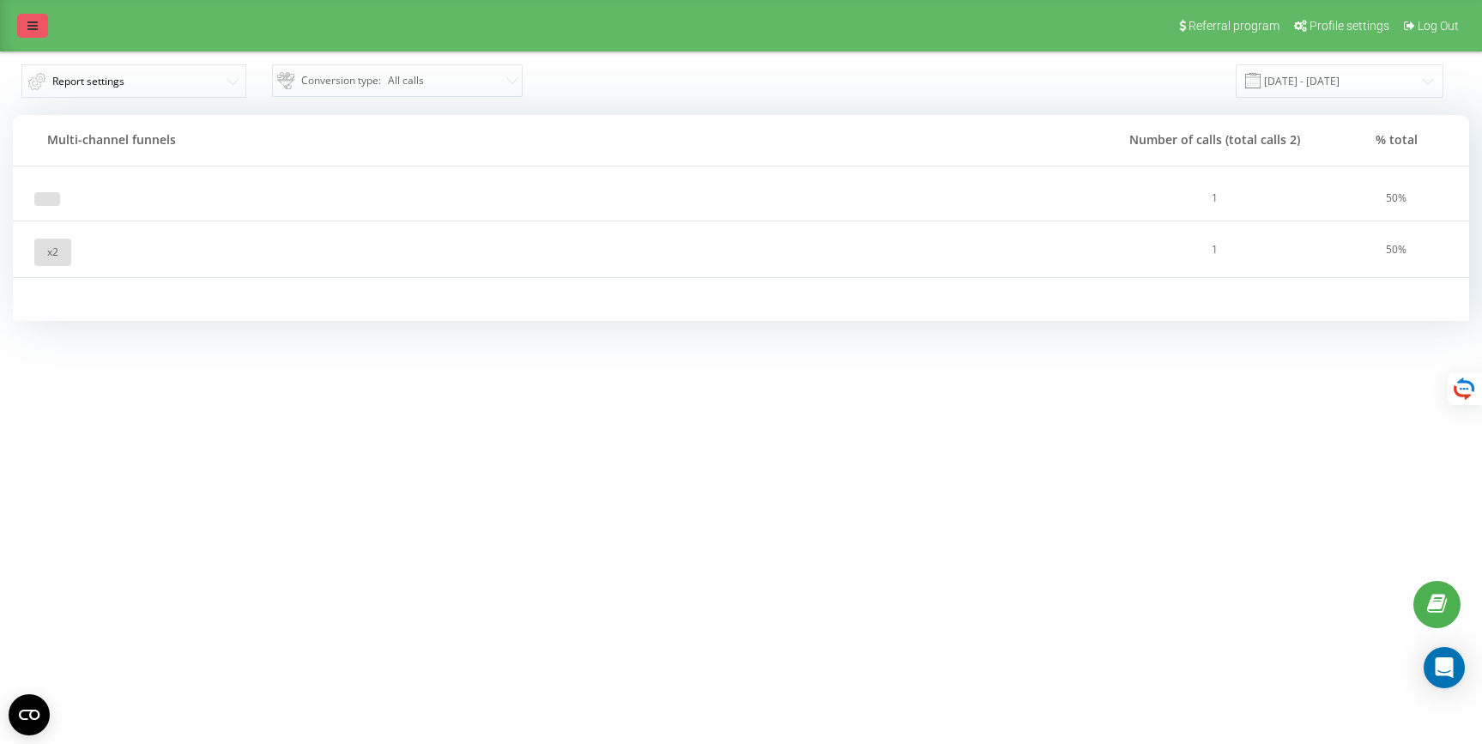
click at [27, 21] on icon at bounding box center [32, 26] width 10 height 12
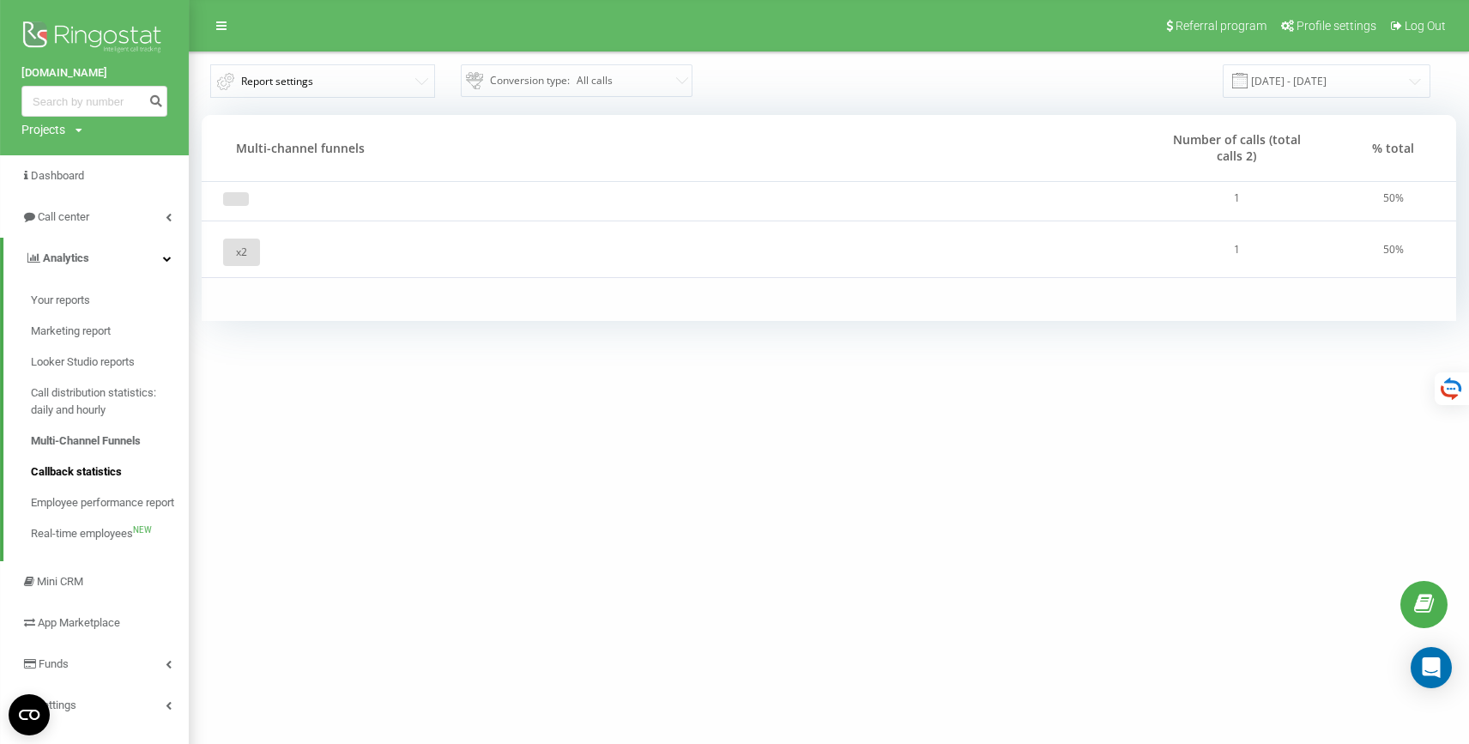
click at [120, 472] on span "Callback statistics" at bounding box center [76, 471] width 91 height 17
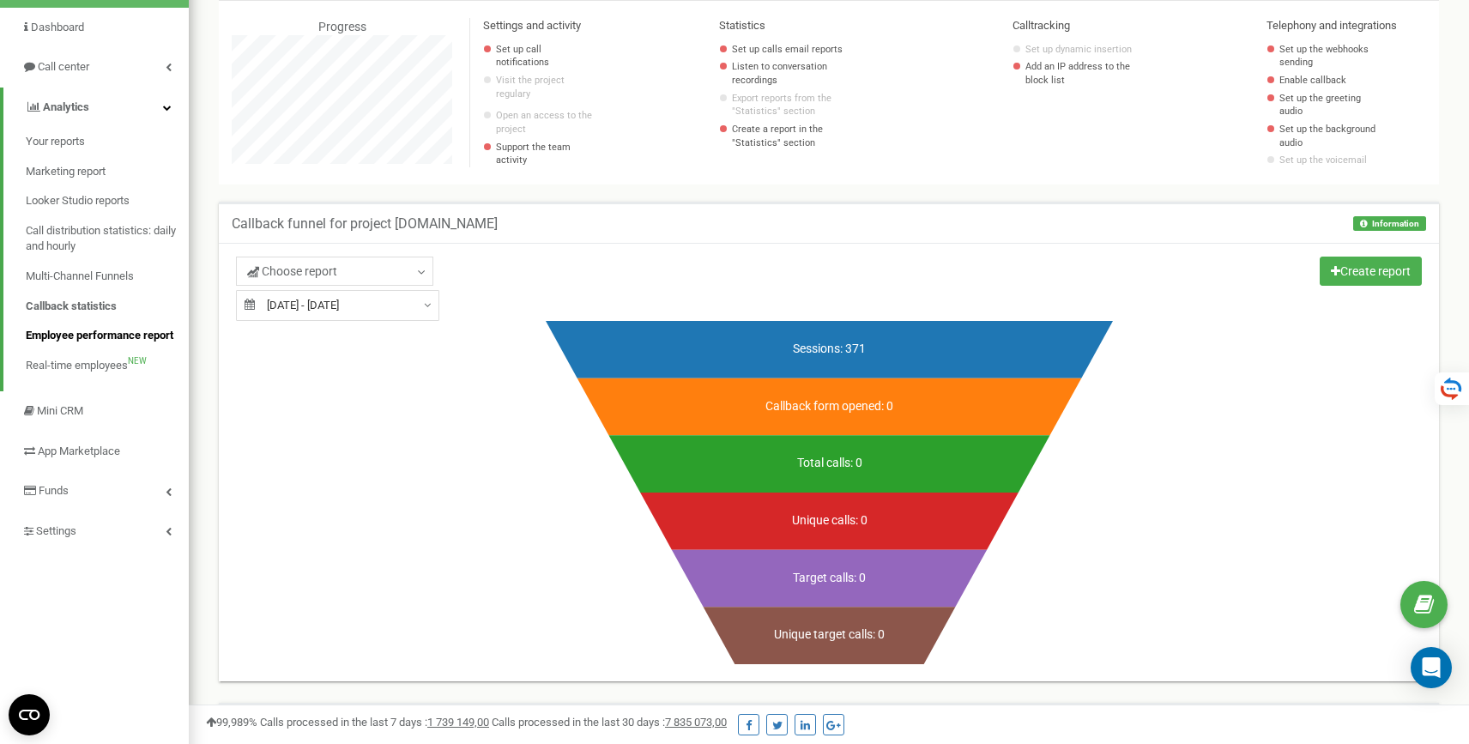
scroll to position [140, 0]
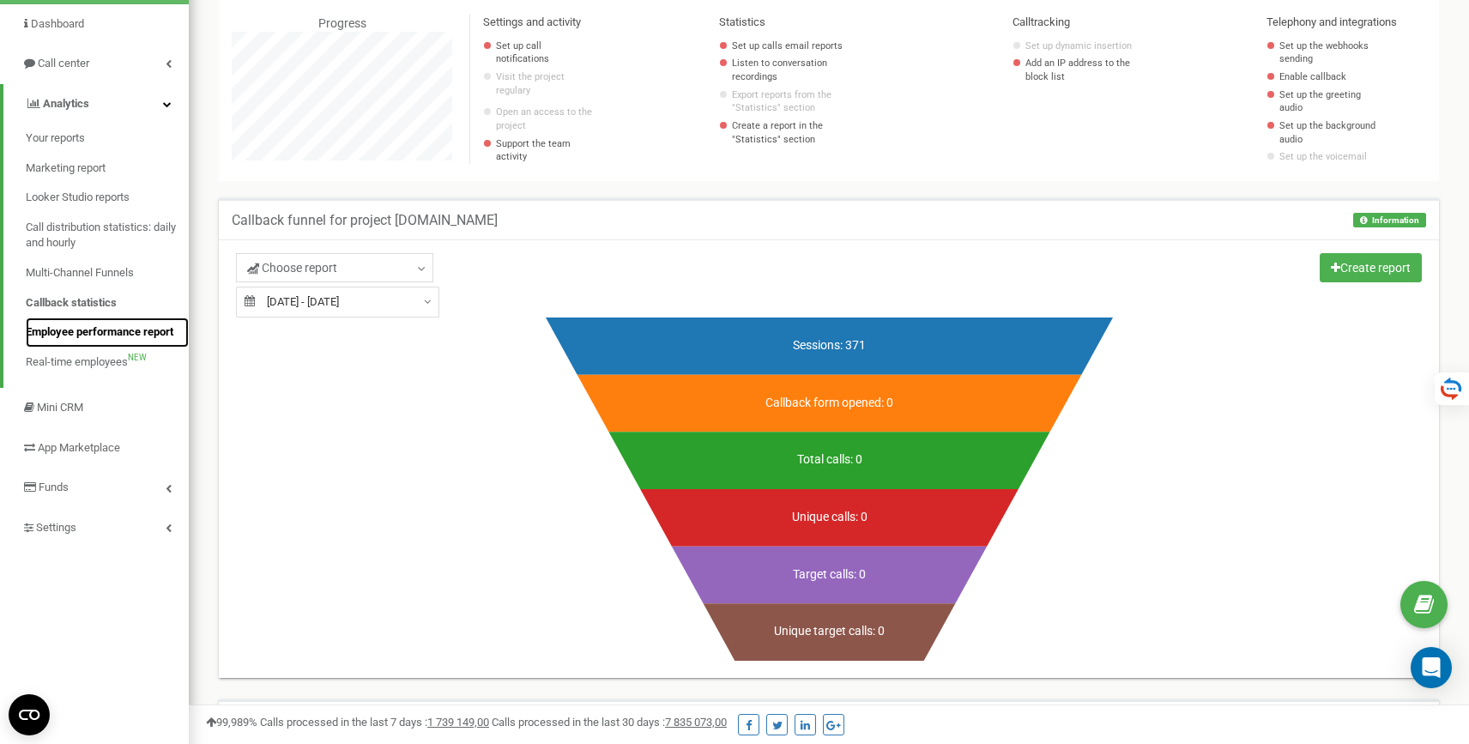
click at [102, 329] on span "Employee performance report" at bounding box center [100, 332] width 148 height 16
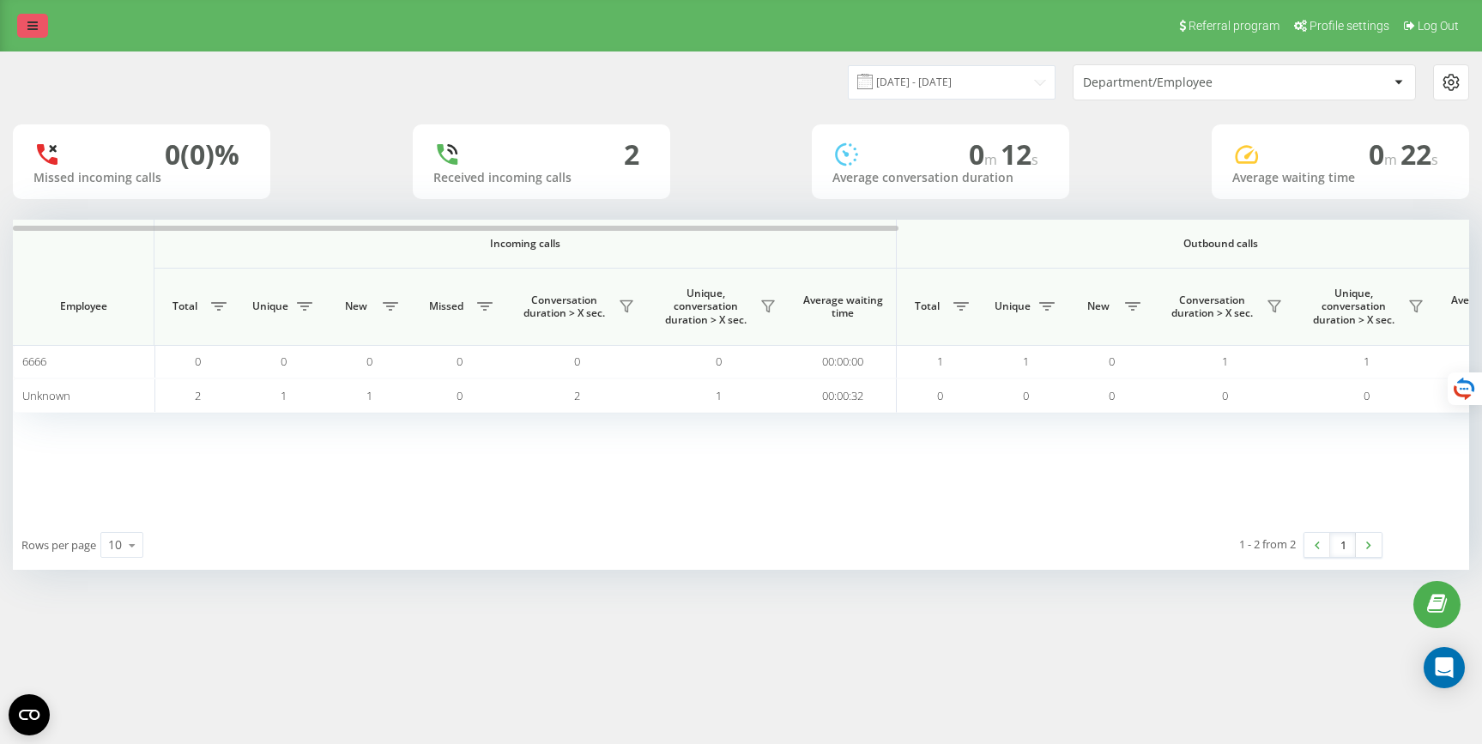
click at [26, 30] on link at bounding box center [32, 26] width 31 height 24
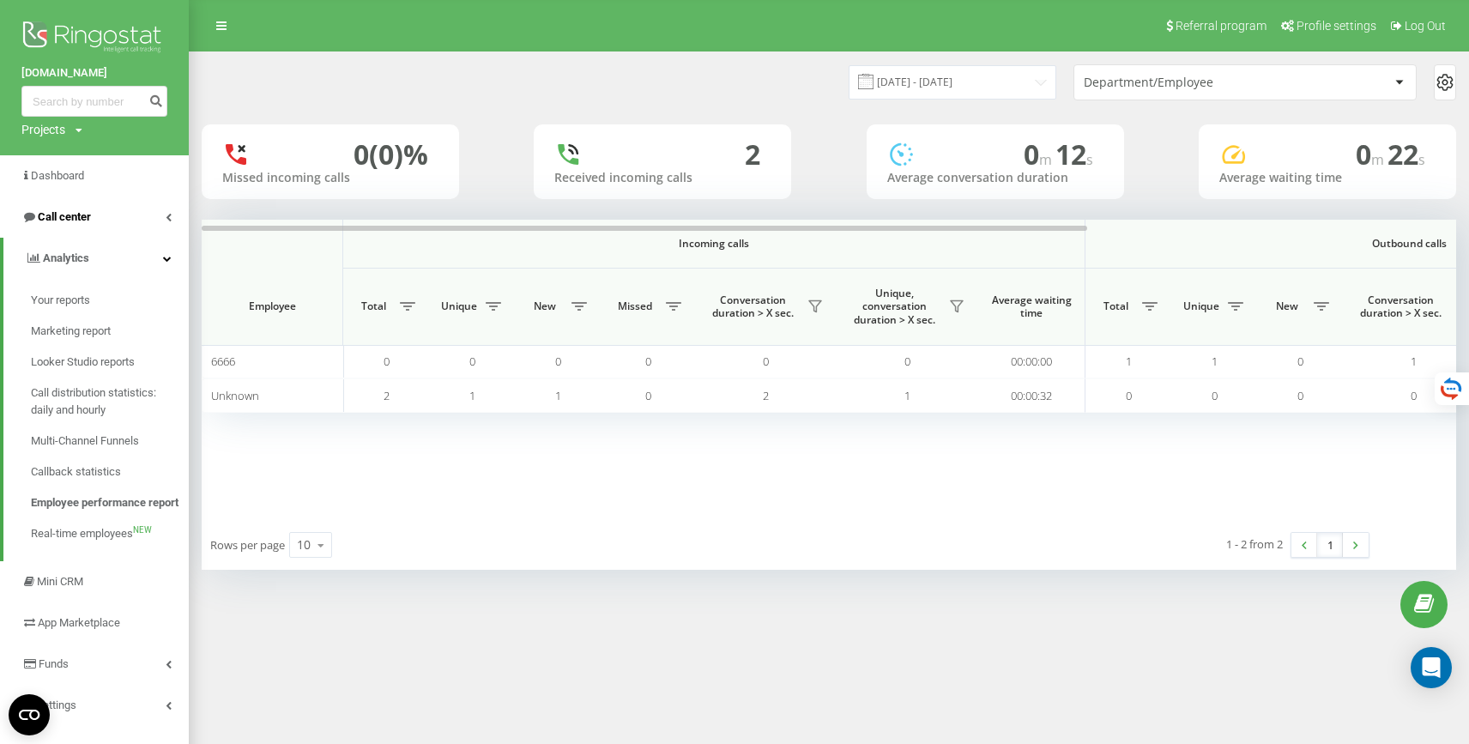
click at [88, 221] on span "Call center" at bounding box center [64, 216] width 53 height 13
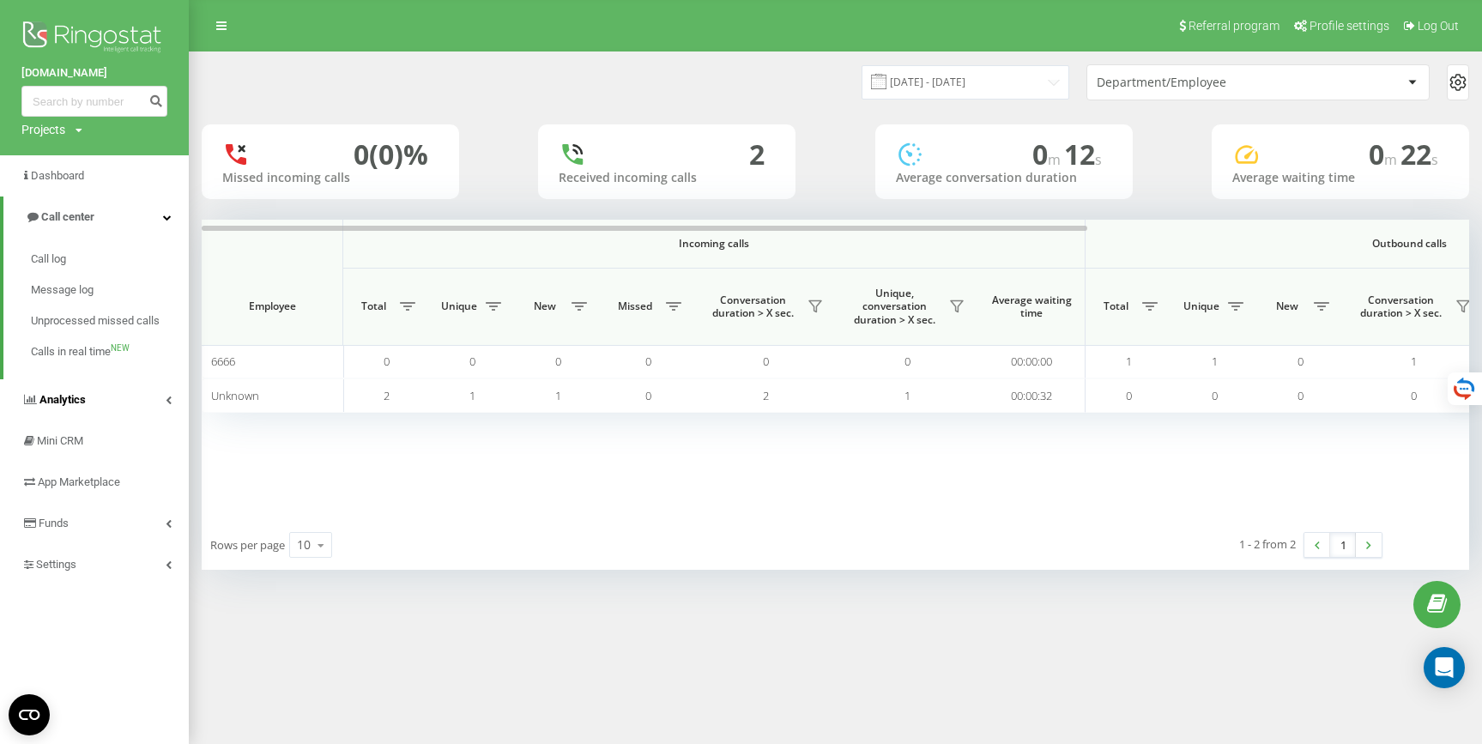
click at [101, 395] on link "Analytics" at bounding box center [94, 399] width 189 height 41
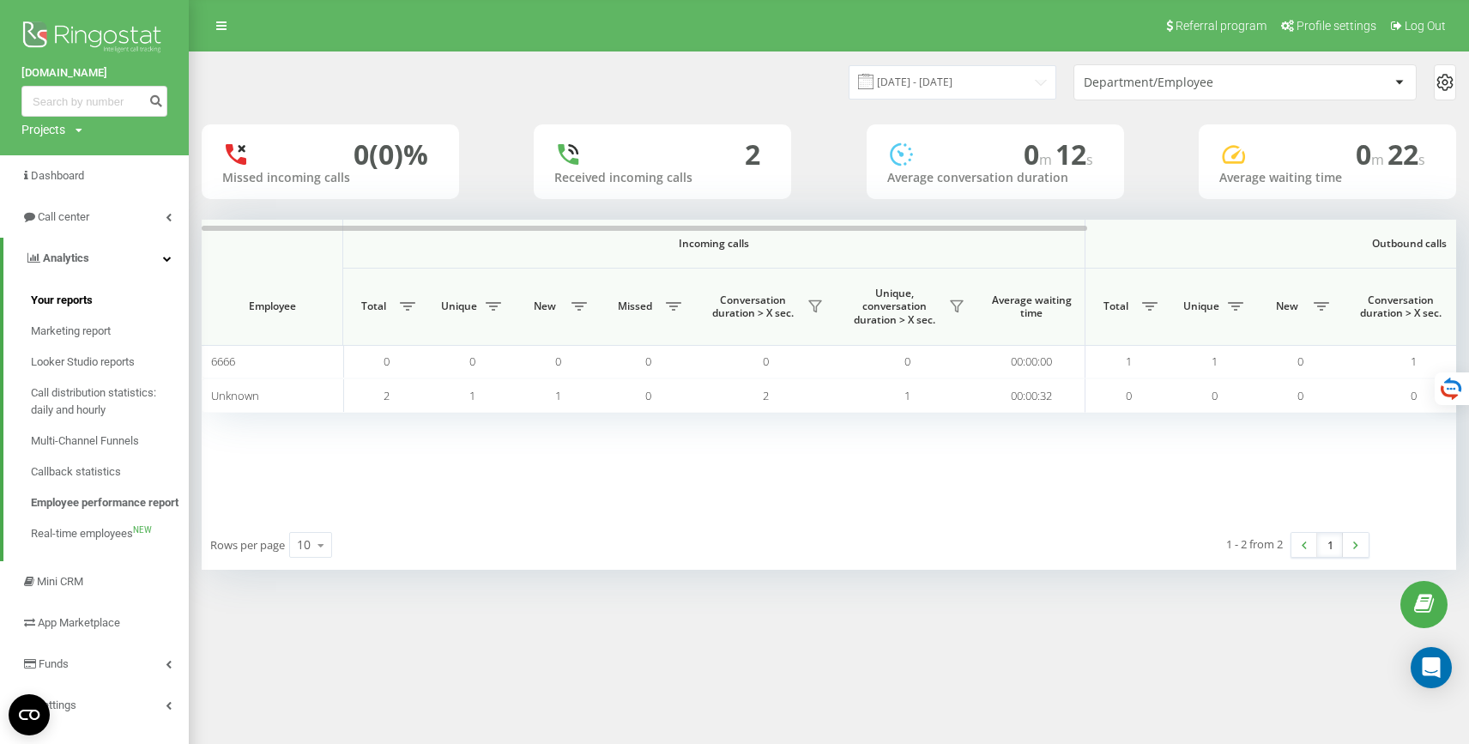
click at [64, 298] on span "Your reports" at bounding box center [62, 300] width 62 height 17
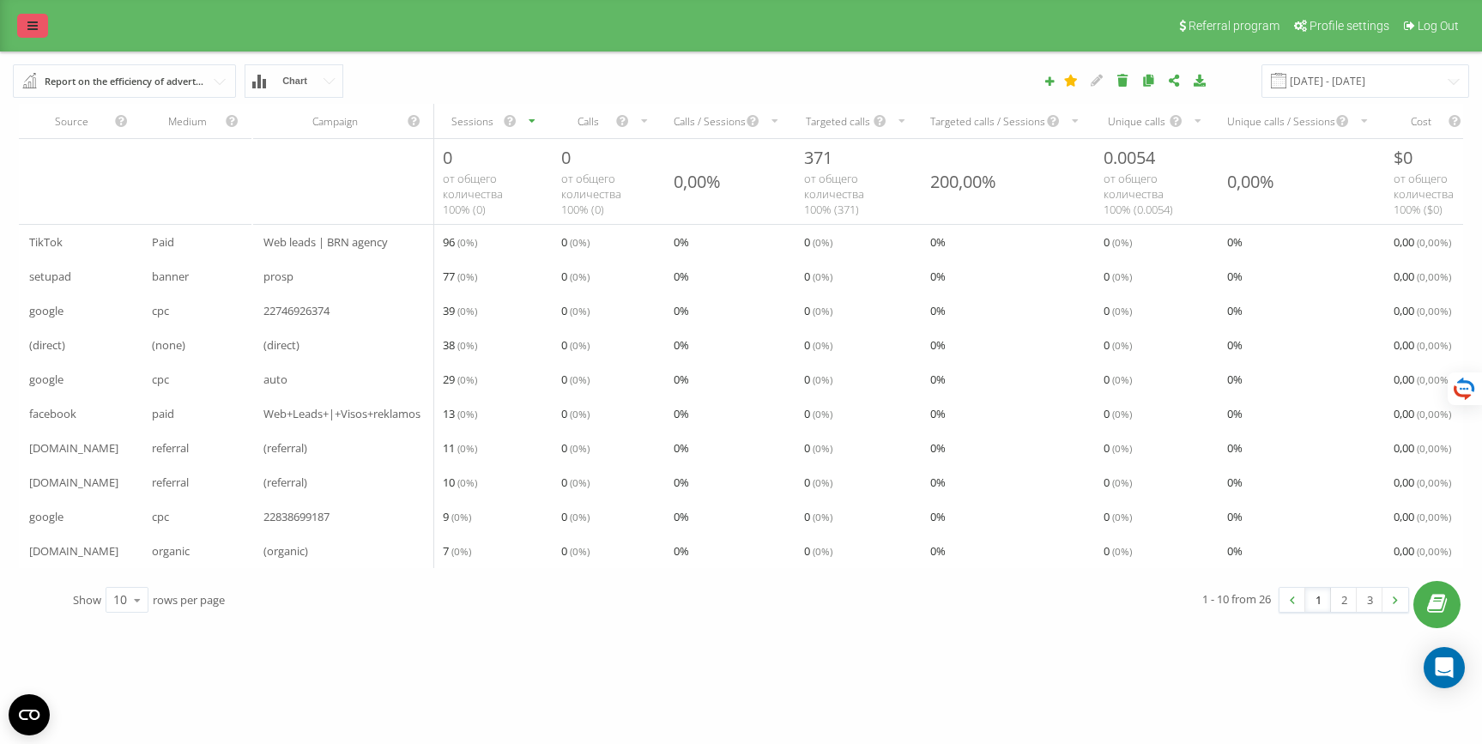
click at [27, 32] on link at bounding box center [32, 26] width 31 height 24
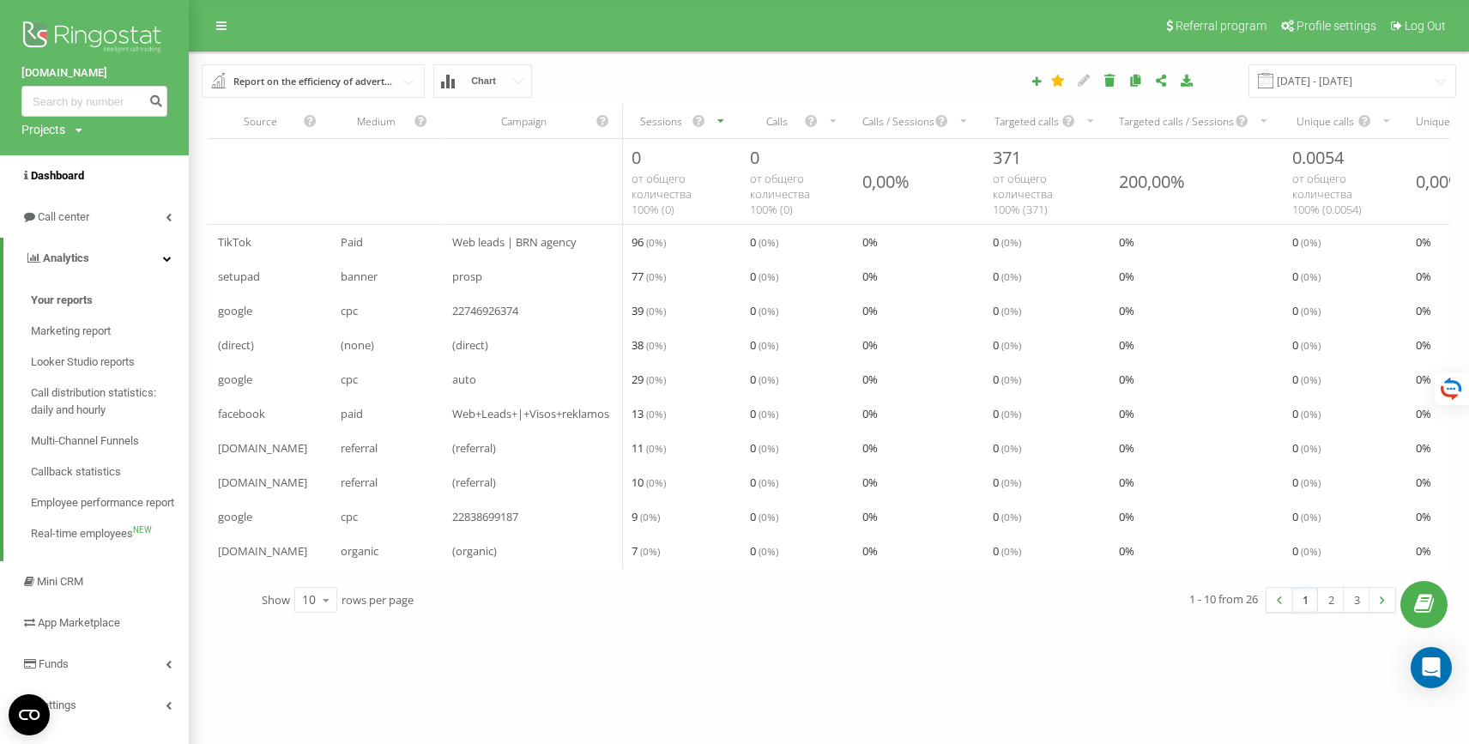
click at [93, 175] on link "Dashboard" at bounding box center [94, 175] width 189 height 41
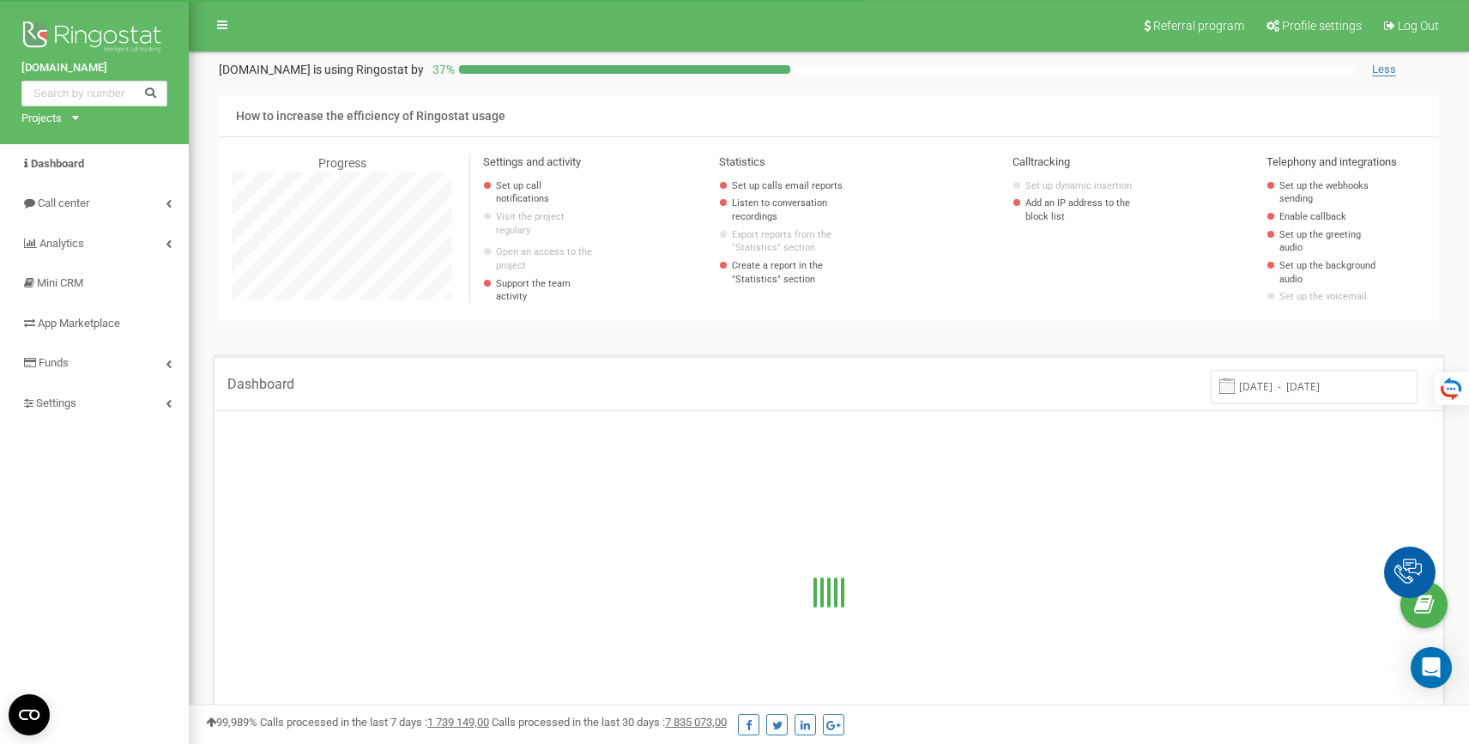
scroll to position [1030, 1280]
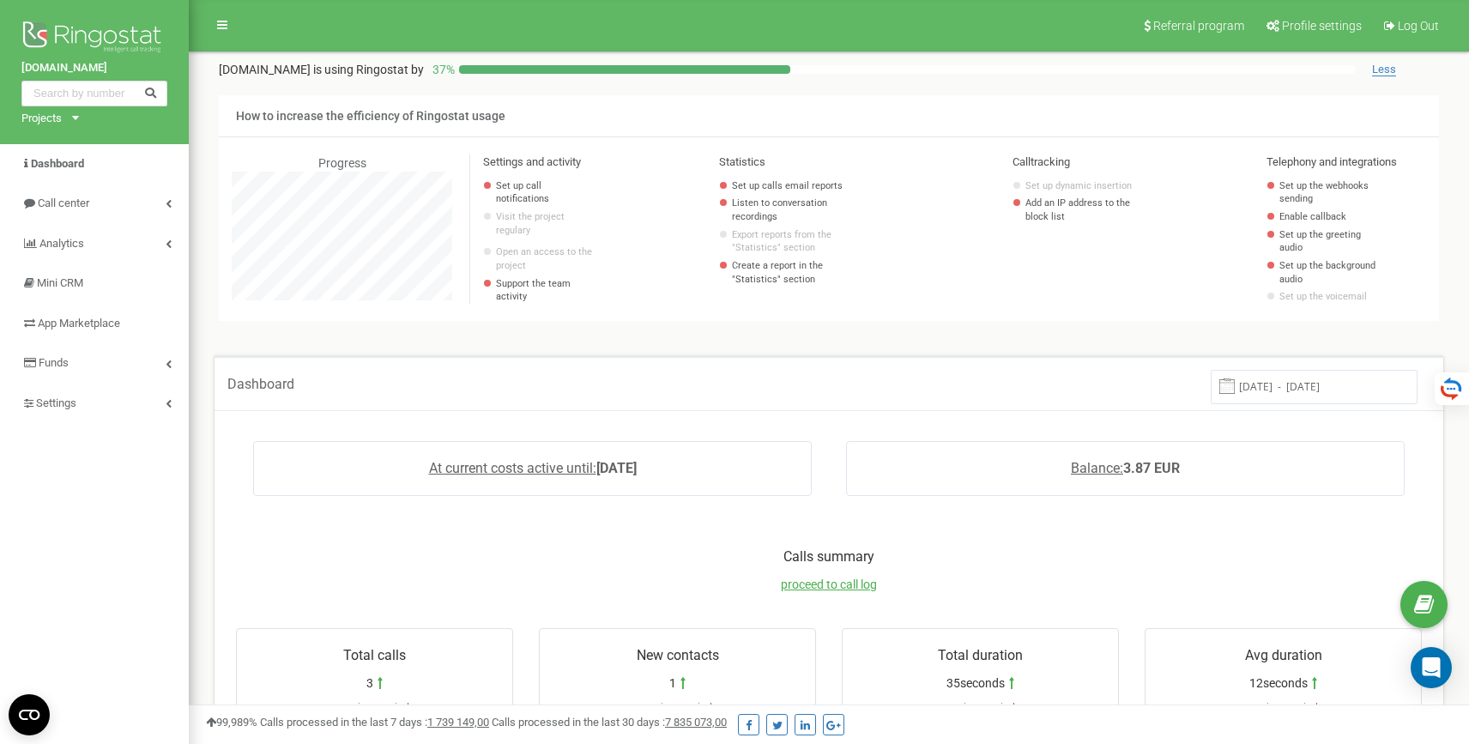
click at [76, 124] on div "[DOMAIN_NAME] Projects [DOMAIN_NAME]" at bounding box center [94, 72] width 189 height 144
click at [76, 121] on div "[DOMAIN_NAME] Projects [DOMAIN_NAME]" at bounding box center [94, 72] width 189 height 144
click at [76, 118] on icon at bounding box center [75, 118] width 7 height 4
click at [80, 130] on div "[DOMAIN_NAME]" at bounding box center [71, 139] width 98 height 22
click at [115, 408] on link "Settings" at bounding box center [94, 404] width 189 height 40
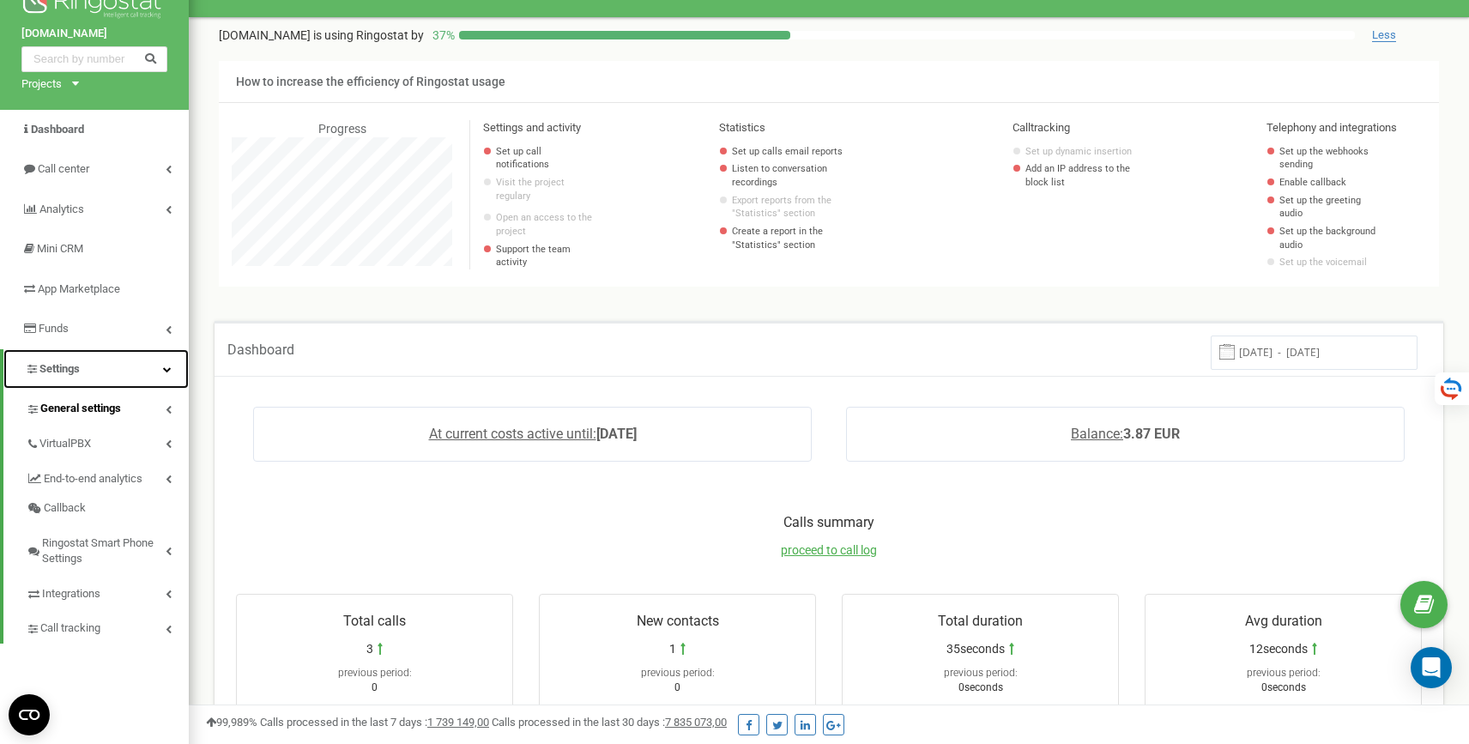
scroll to position [36, 0]
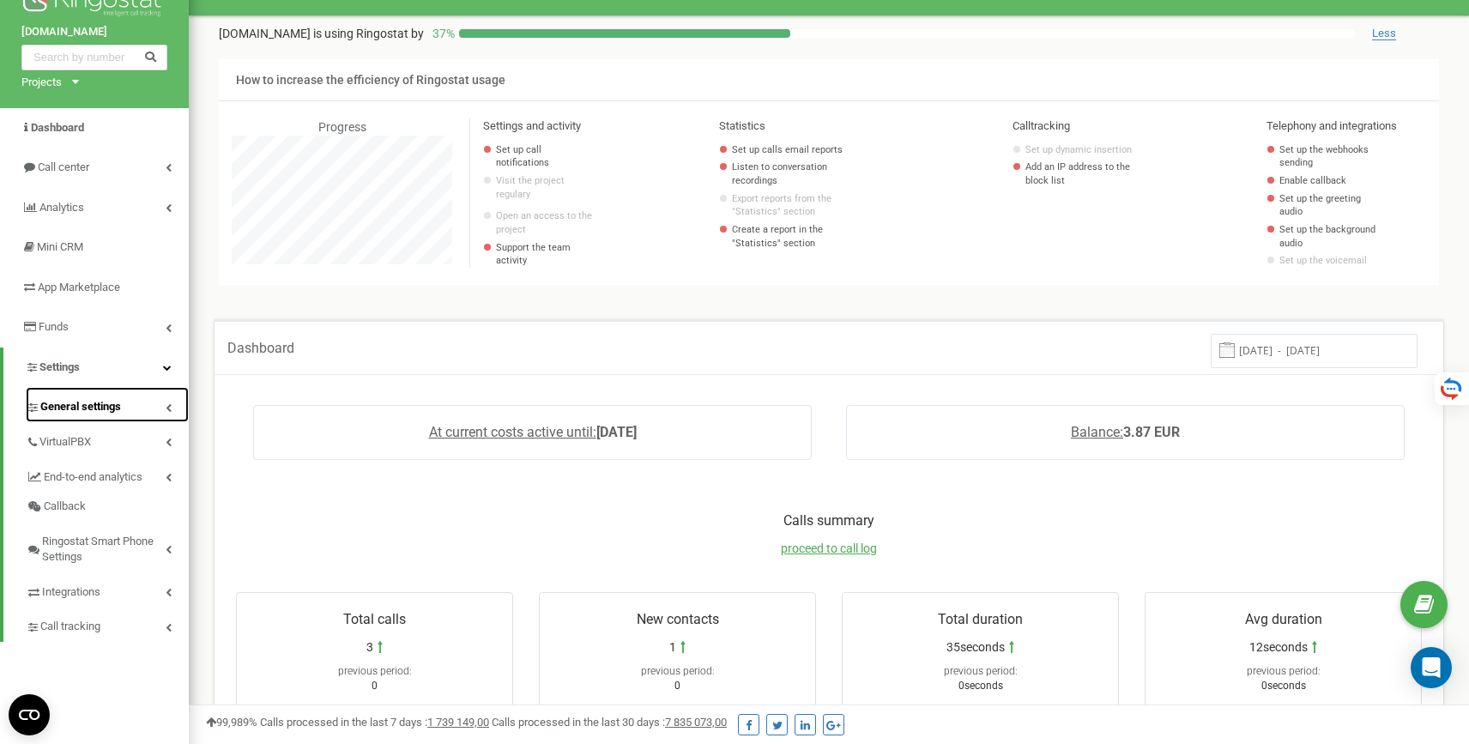
click at [137, 414] on link "General settings" at bounding box center [107, 404] width 163 height 35
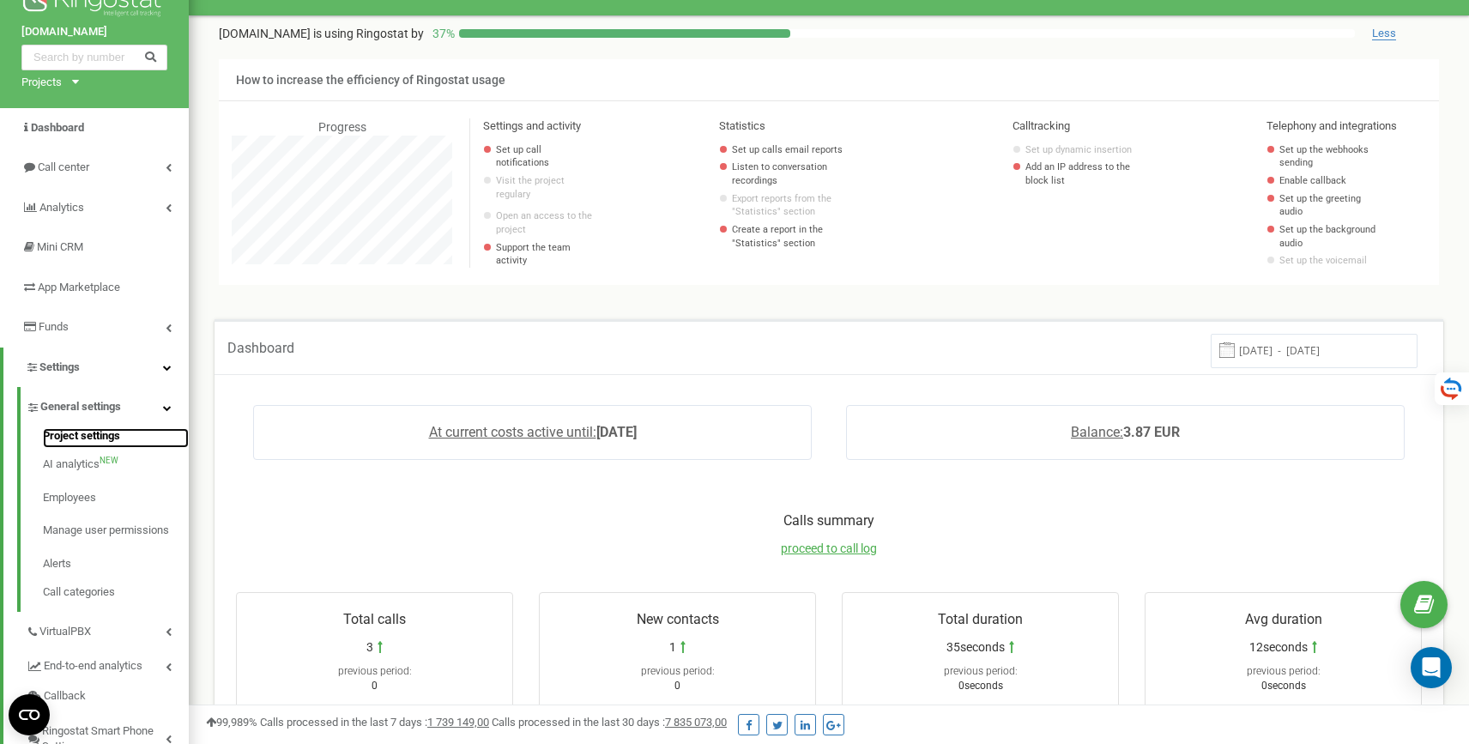
click at [112, 435] on link "Project settings" at bounding box center [116, 438] width 146 height 21
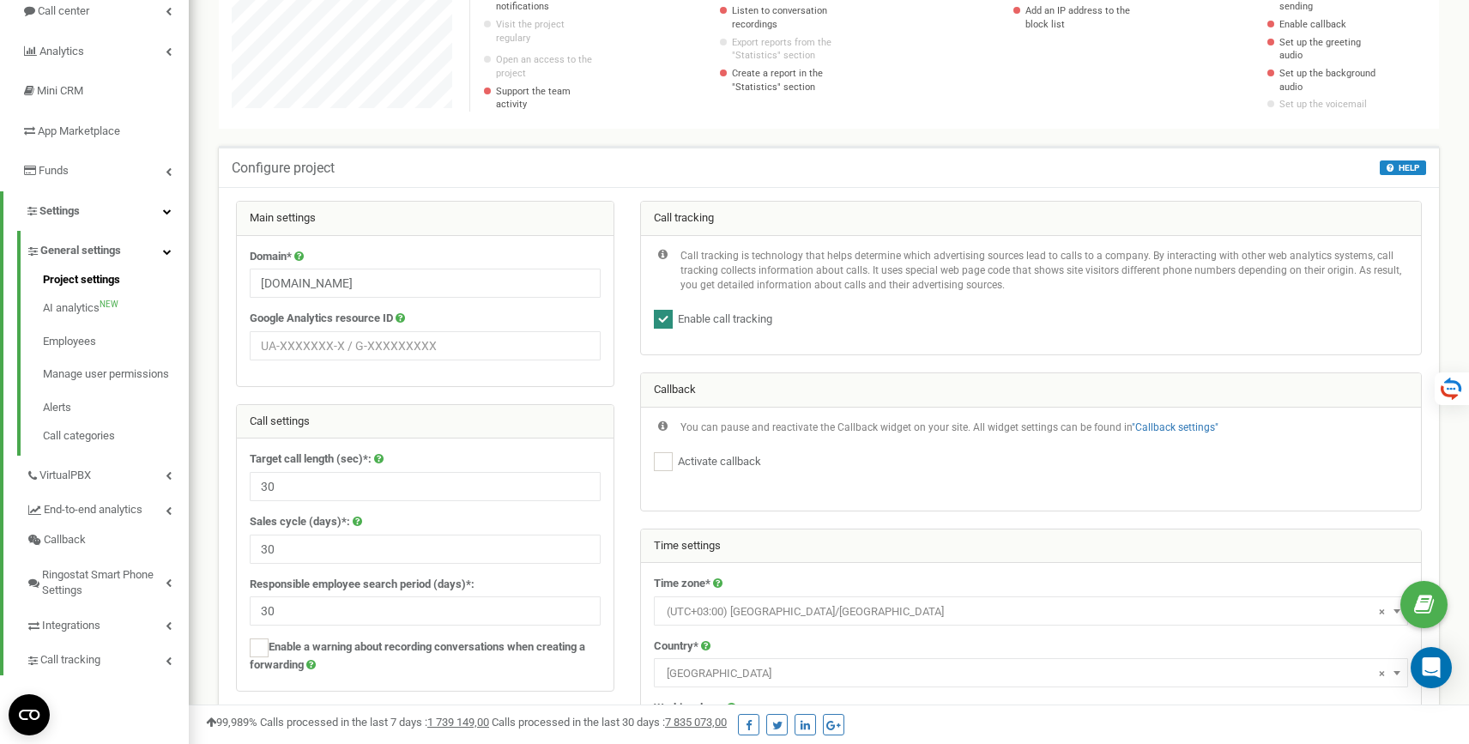
scroll to position [193, 0]
click at [456, 348] on input "text" at bounding box center [425, 344] width 351 height 29
paste input "G-8P64F3NX8H"
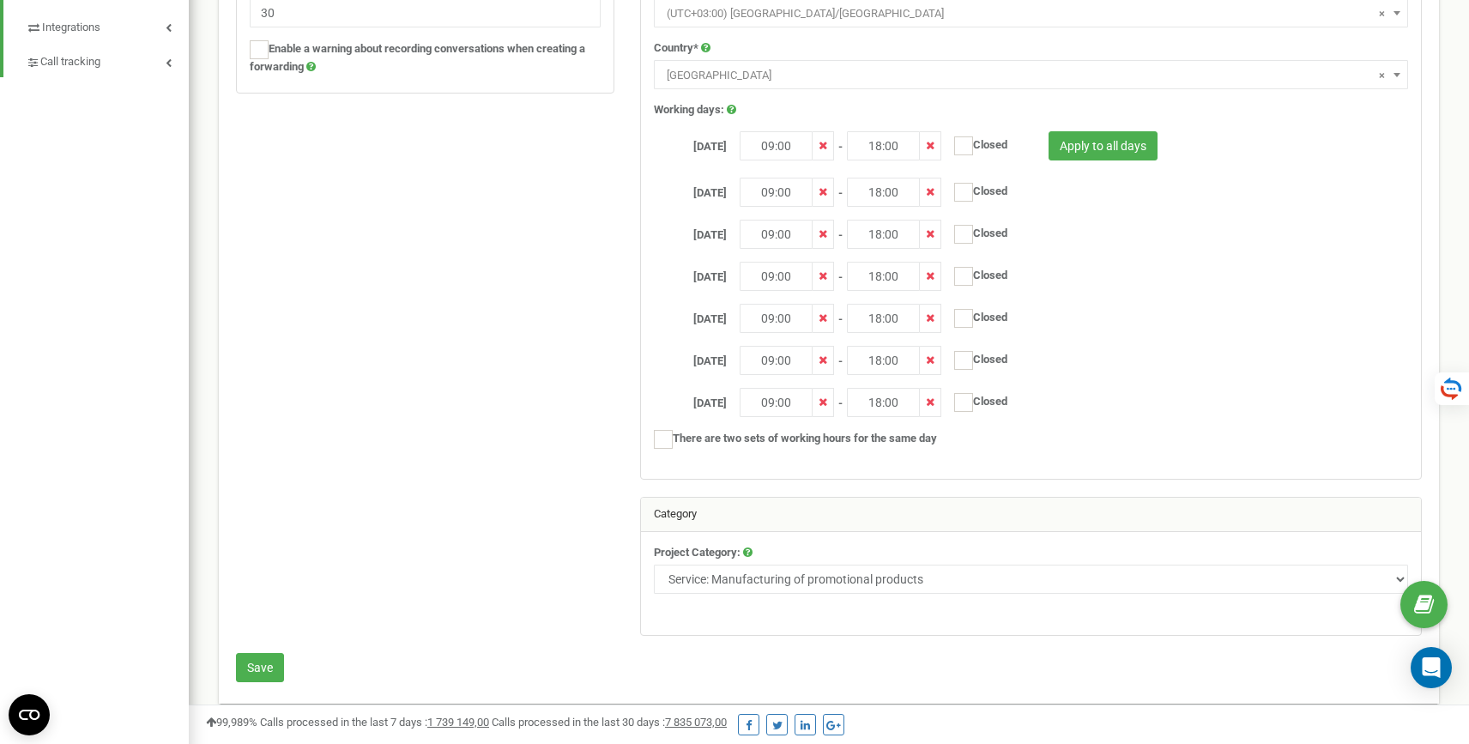
scroll to position [805, 0]
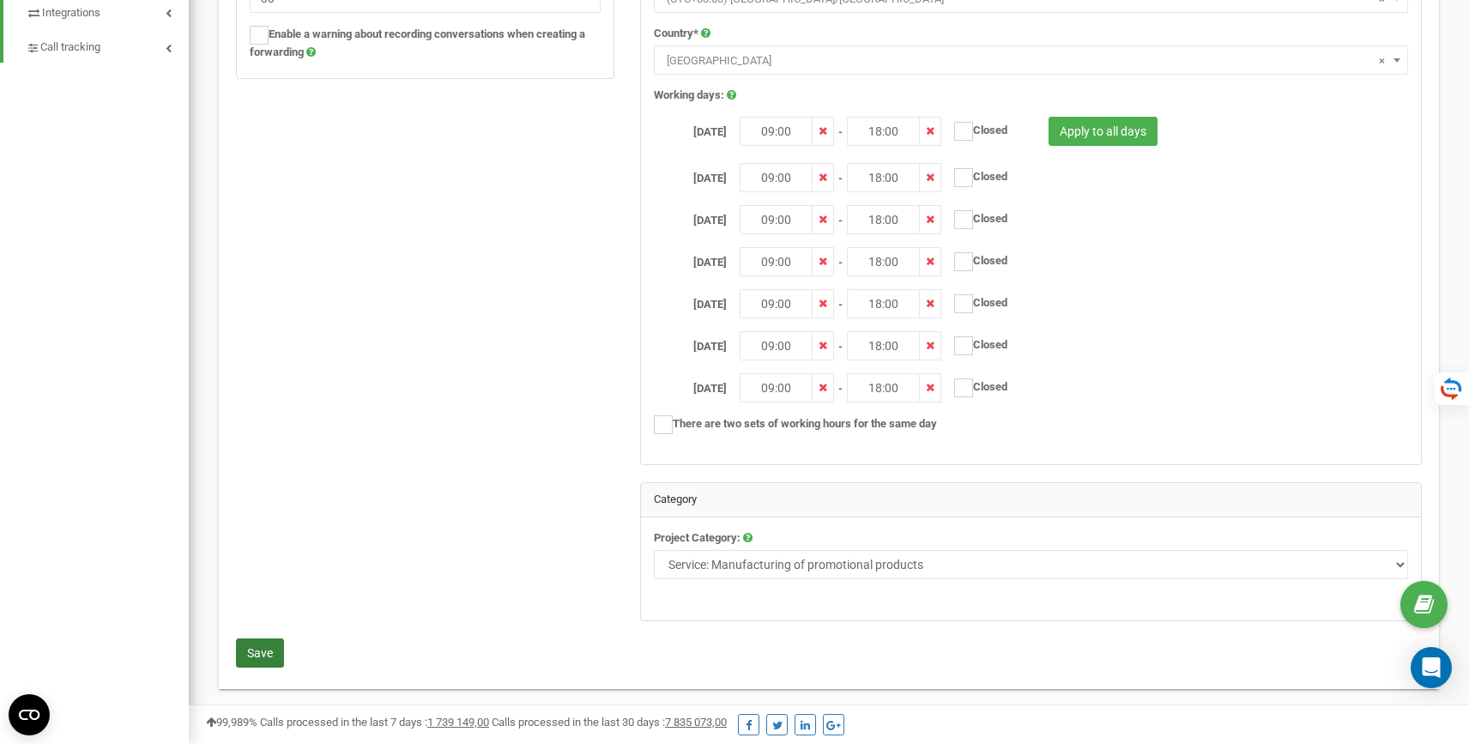
type input "G-8P64F3NX8H"
click at [263, 662] on button "Save" at bounding box center [260, 652] width 48 height 29
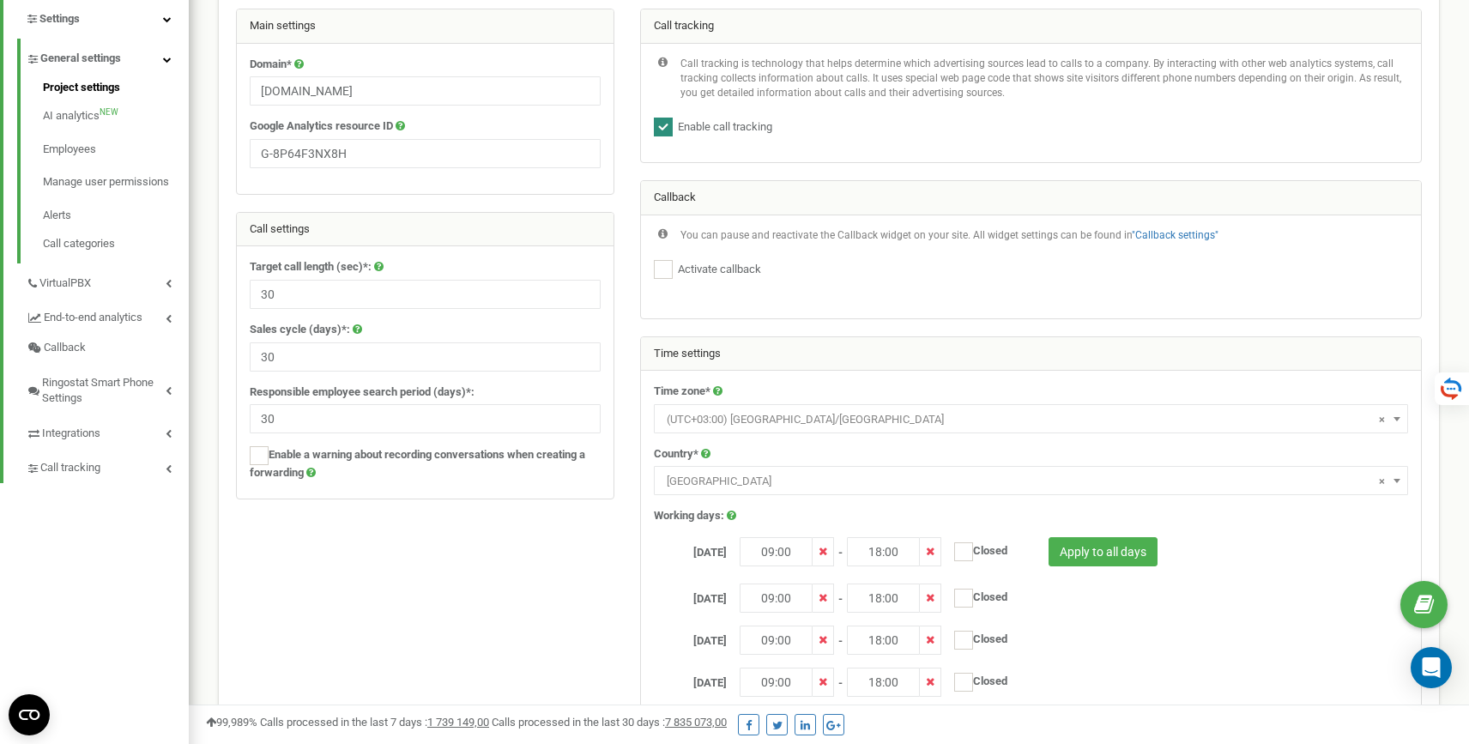
scroll to position [287, 0]
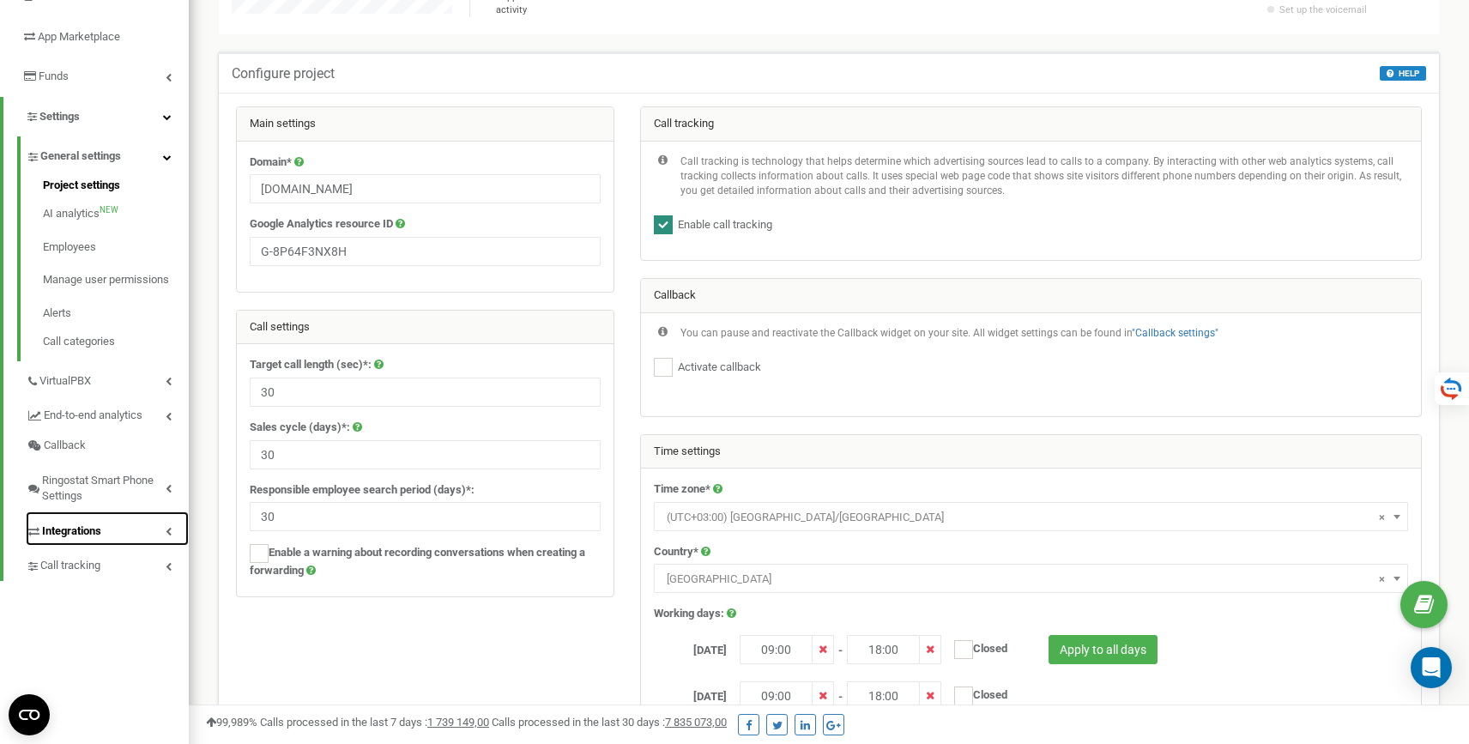
click at [82, 542] on link "Integrations" at bounding box center [107, 528] width 163 height 35
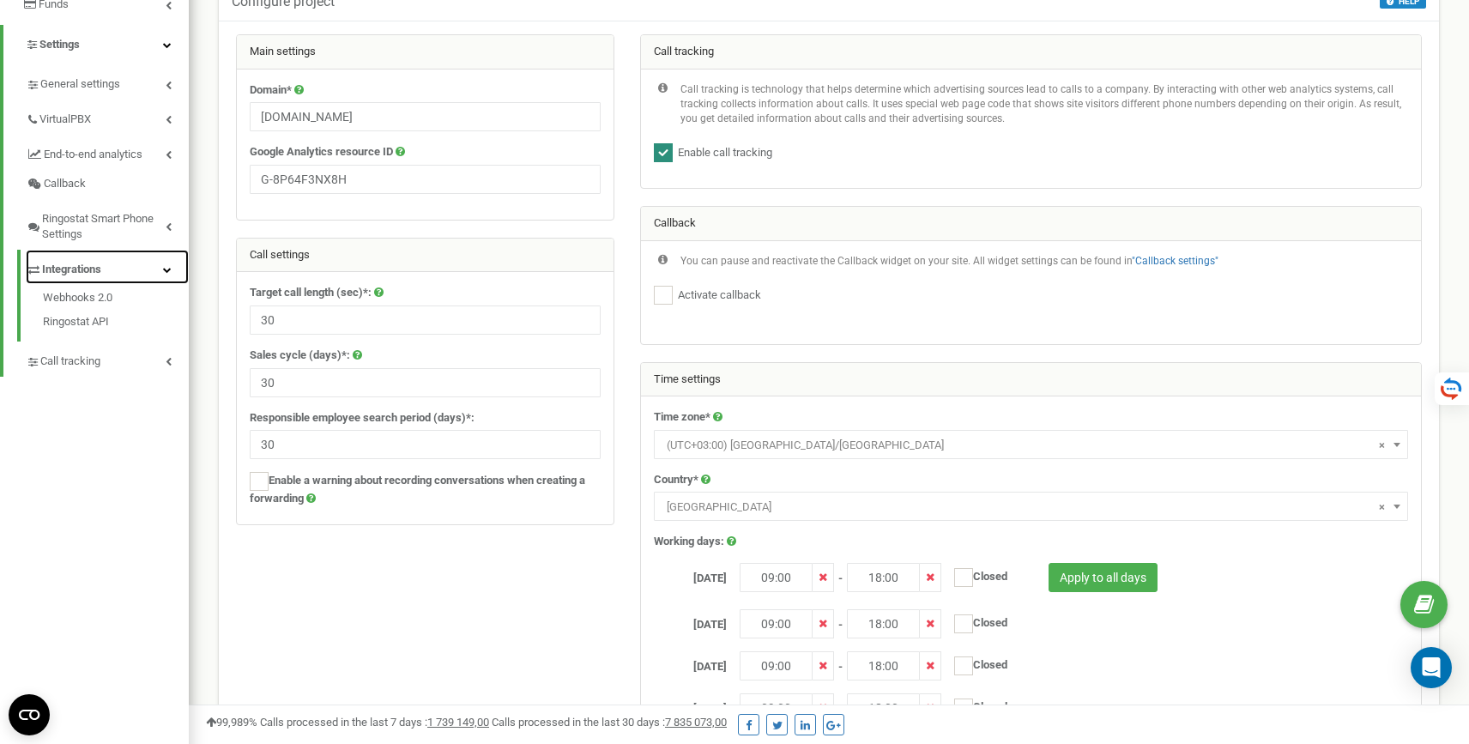
scroll to position [64, 0]
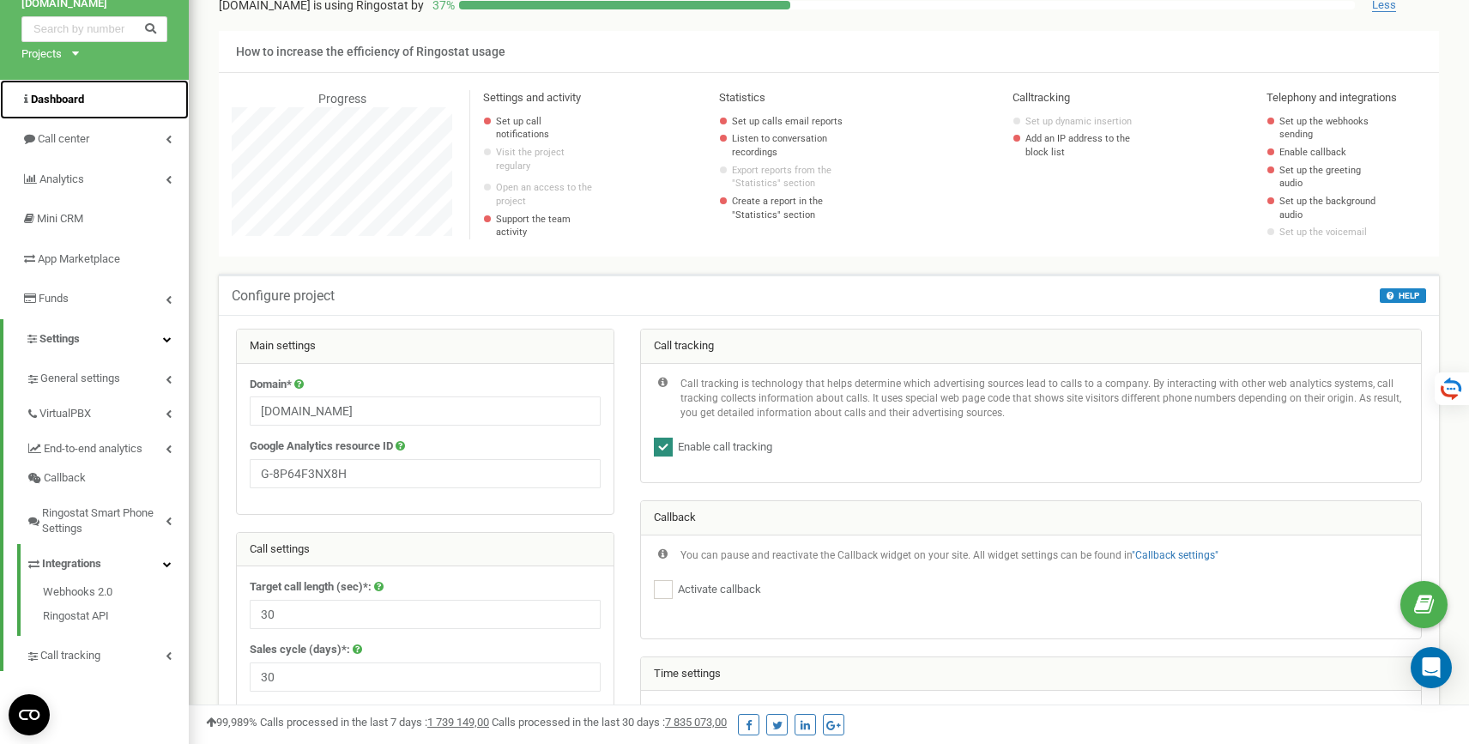
click at [49, 101] on span "Dashboard" at bounding box center [57, 99] width 53 height 13
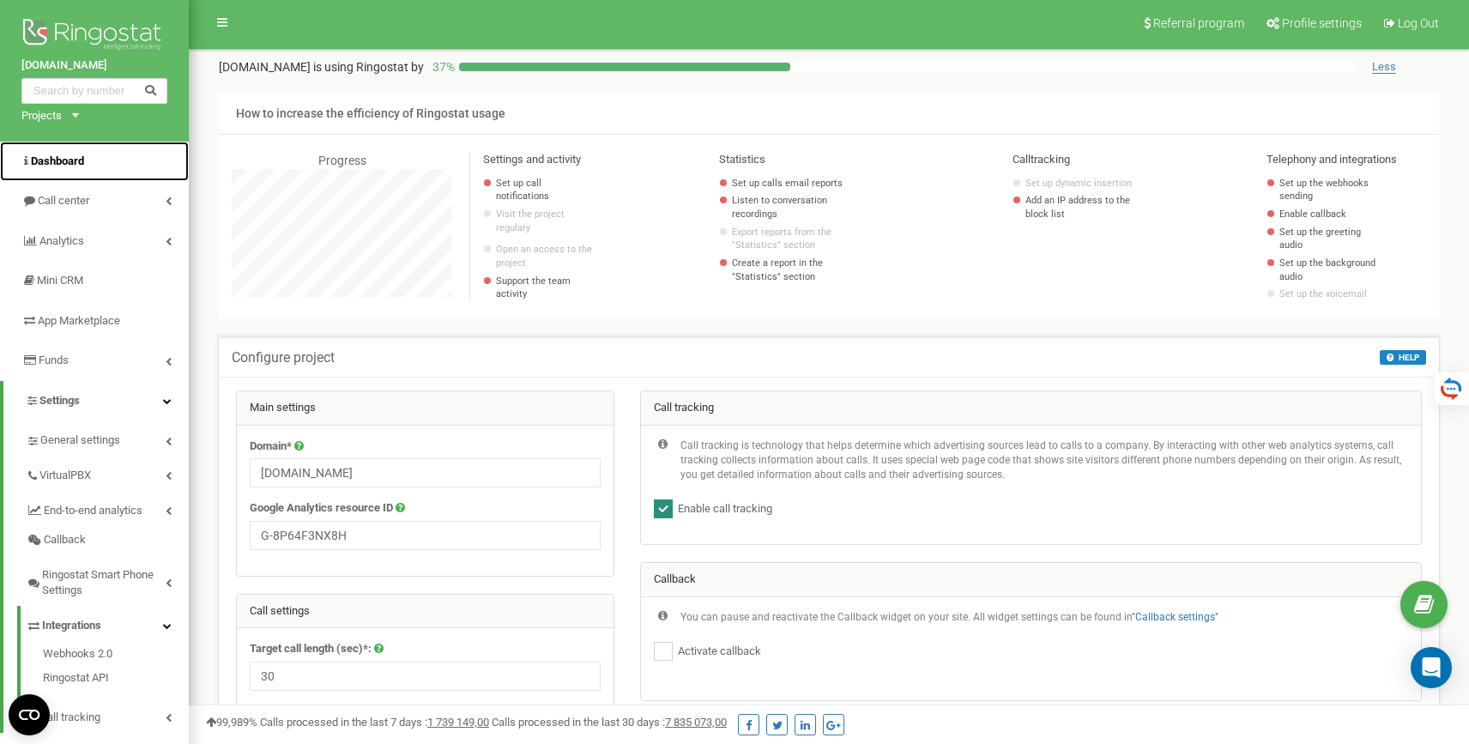
scroll to position [0, 0]
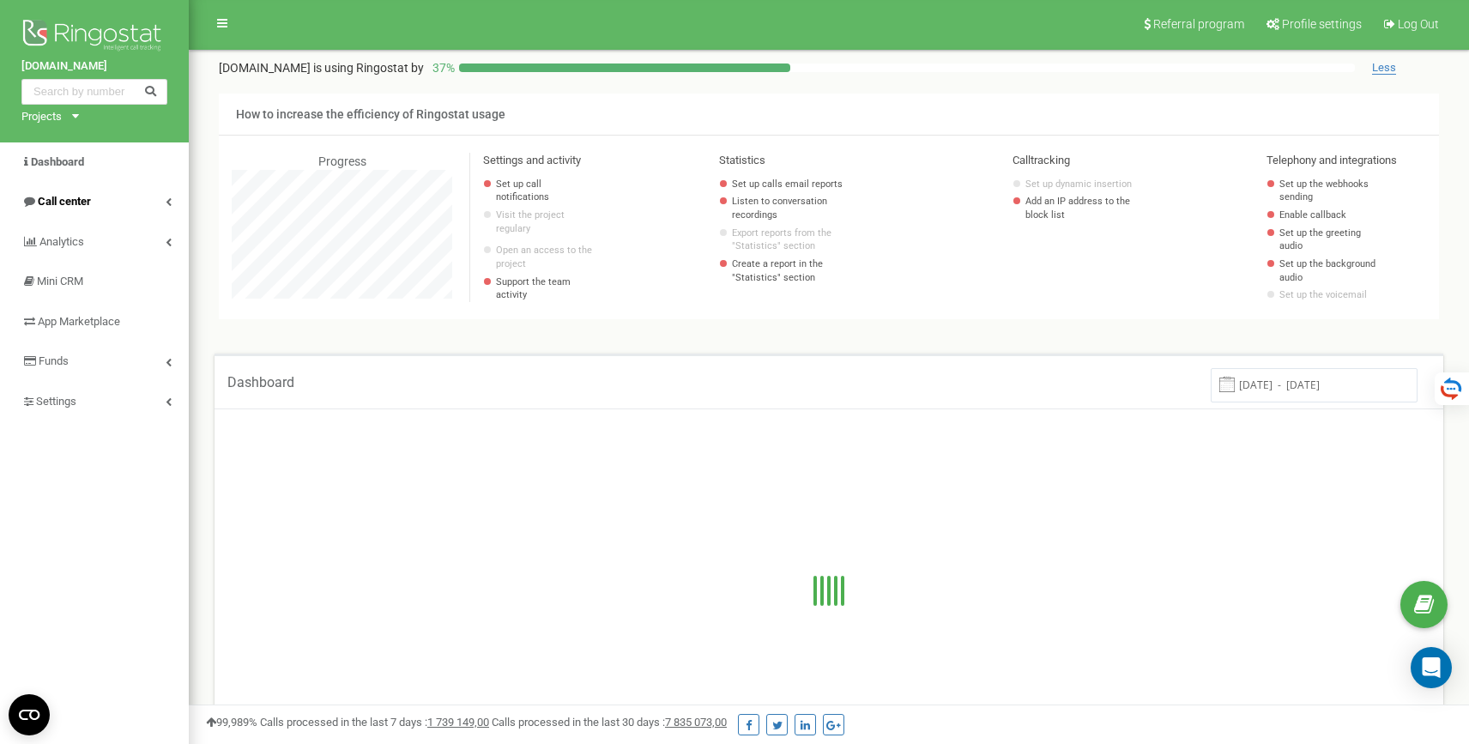
scroll to position [3, 0]
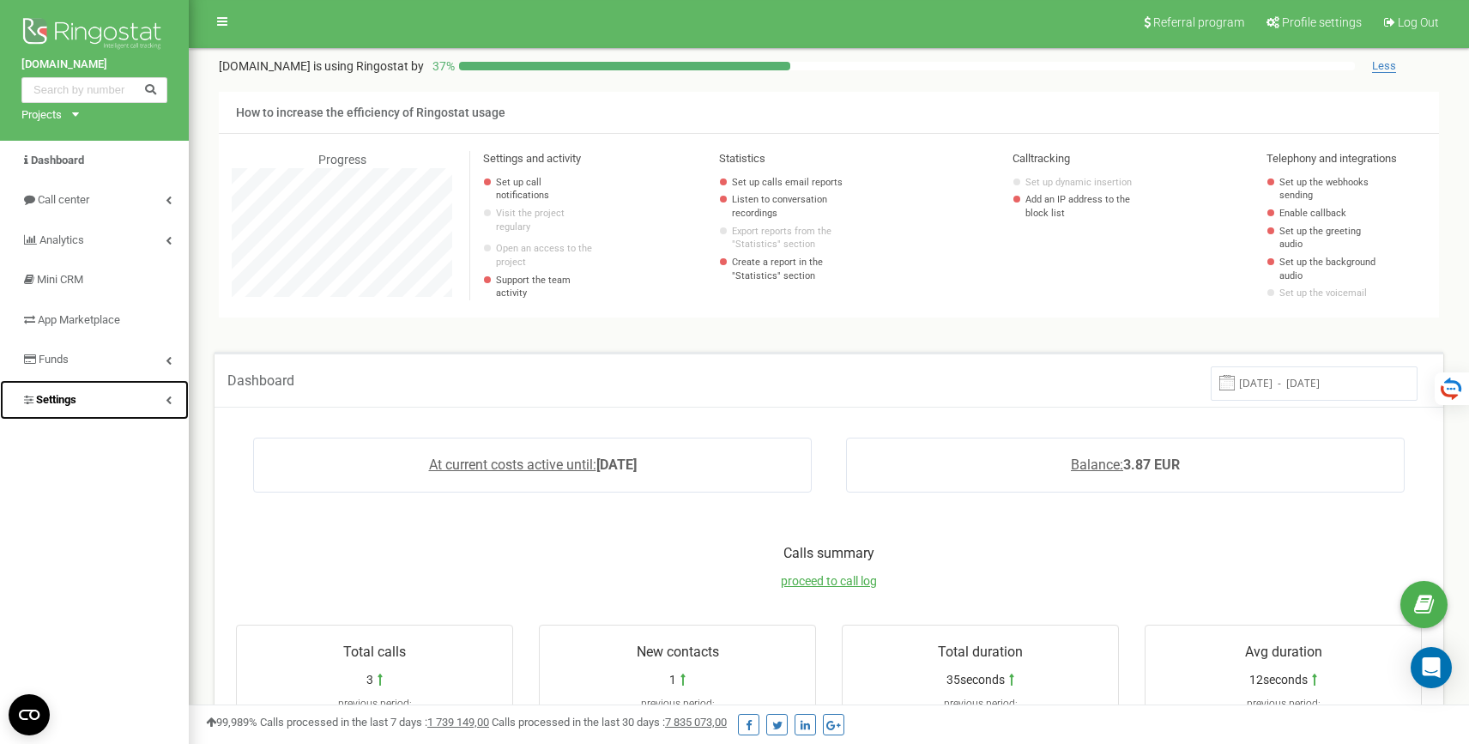
click at [96, 394] on link "Settings" at bounding box center [94, 400] width 189 height 40
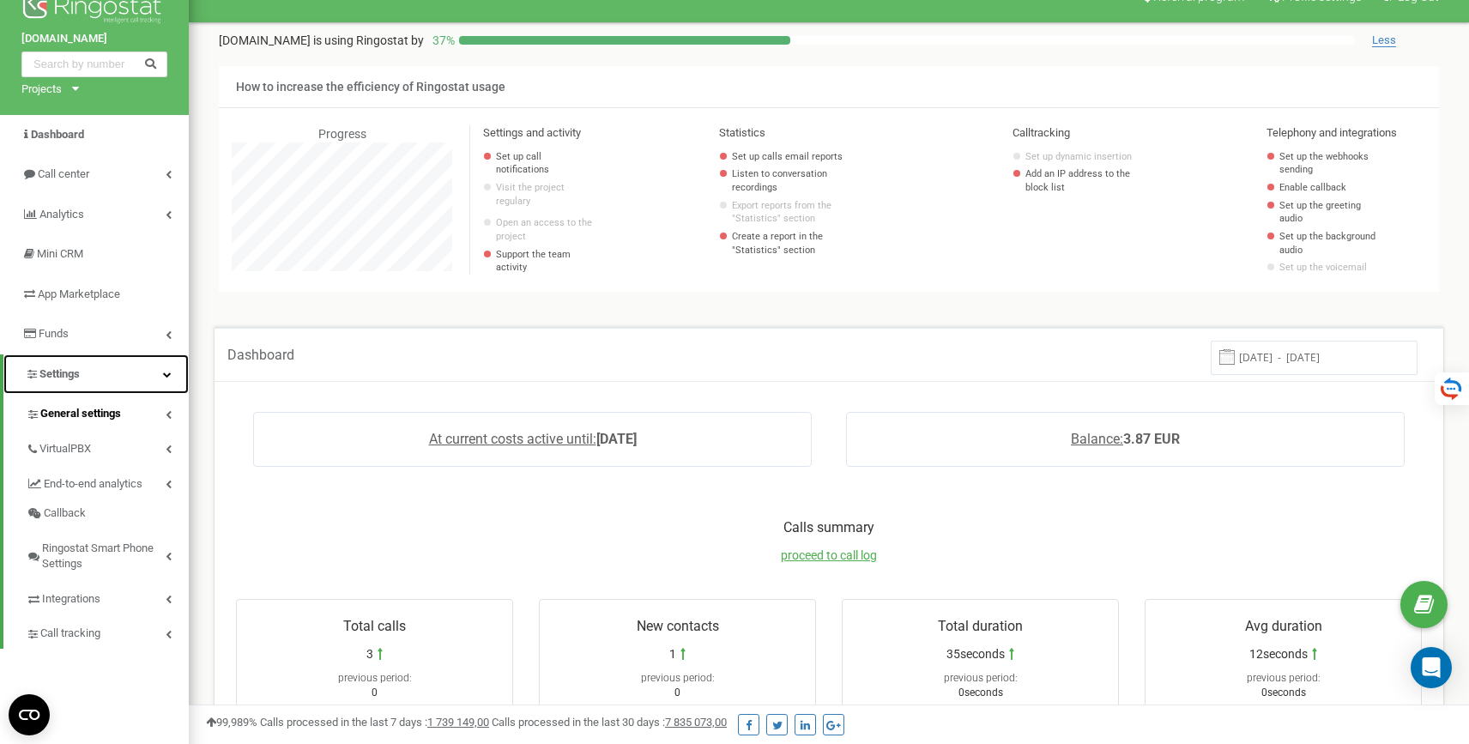
scroll to position [33, 0]
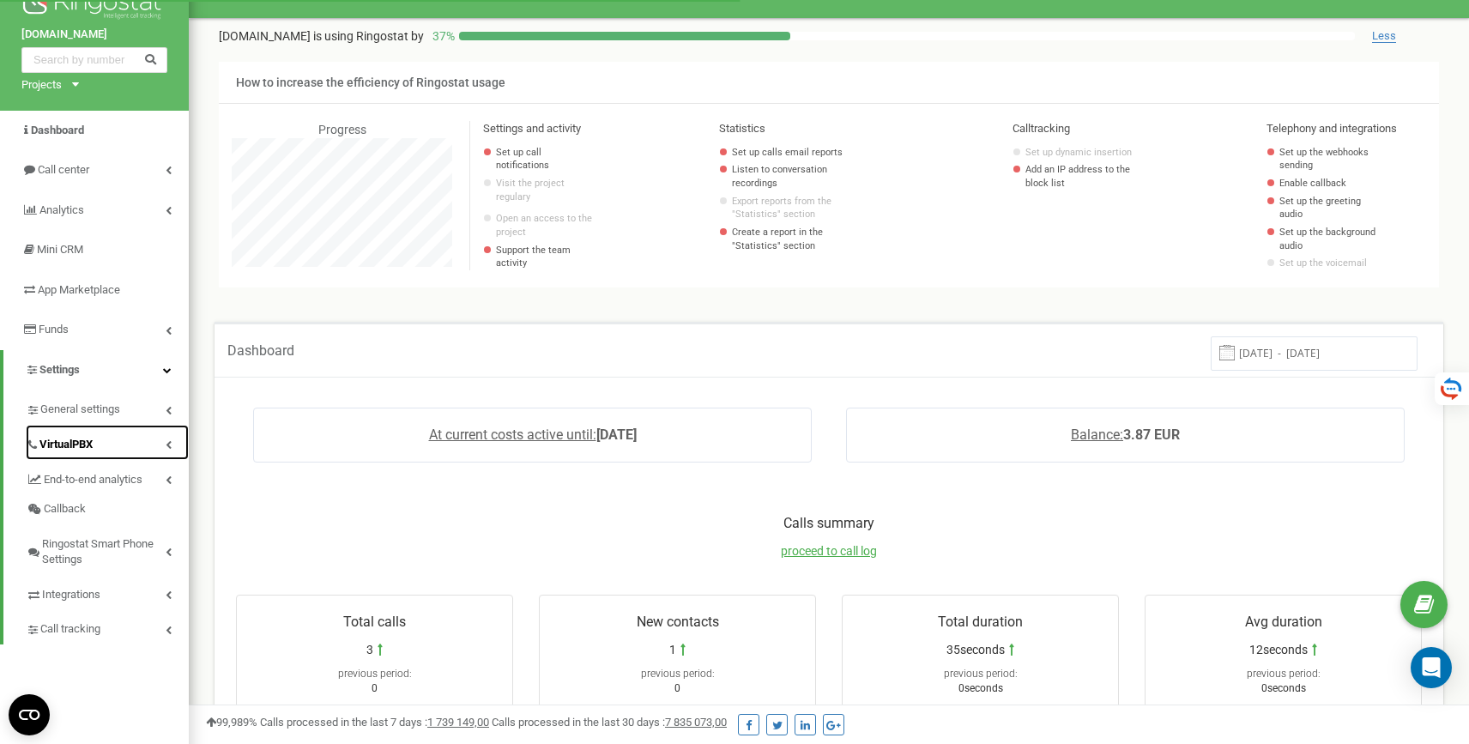
click at [110, 451] on link "VirtualPBX" at bounding box center [107, 442] width 163 height 35
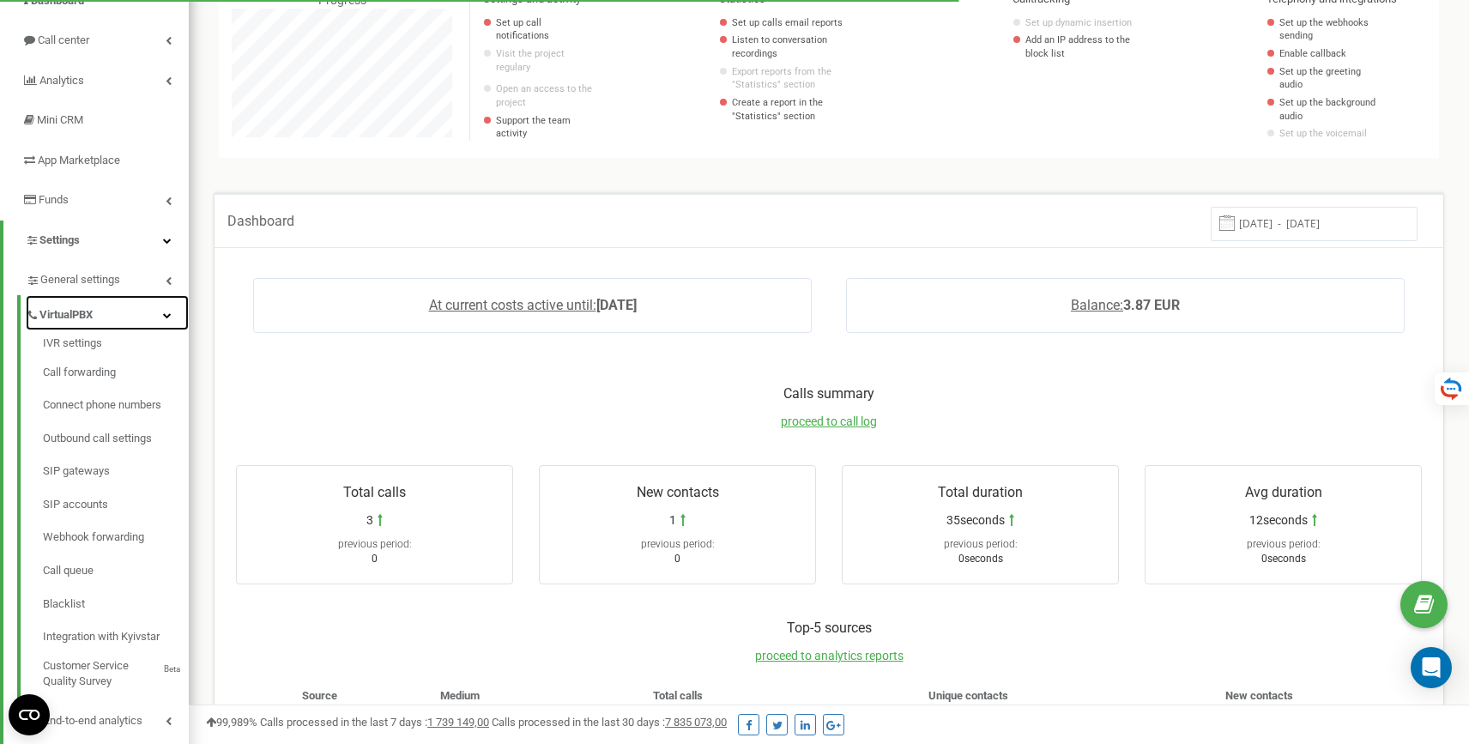
scroll to position [172, 0]
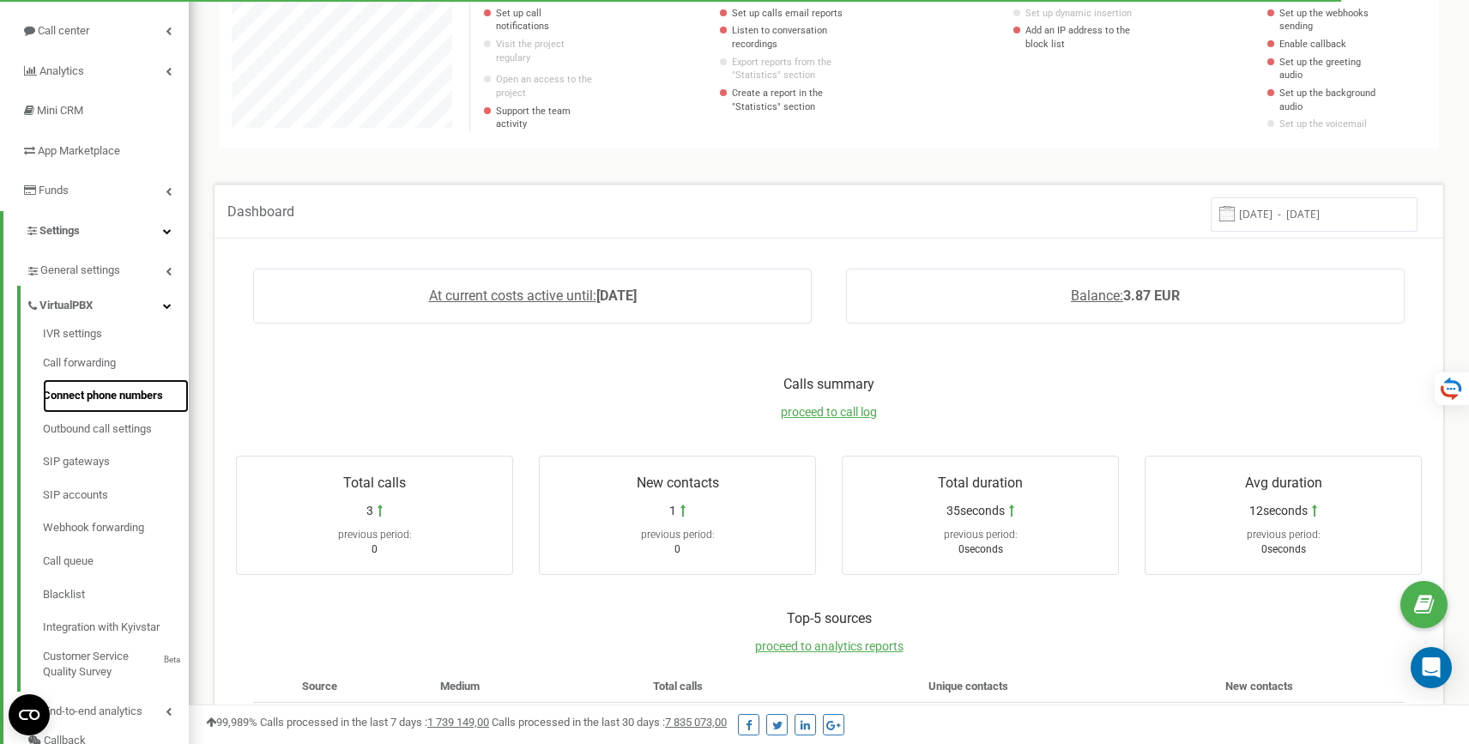
click at [104, 390] on link "Connect phone numbers" at bounding box center [116, 395] width 146 height 33
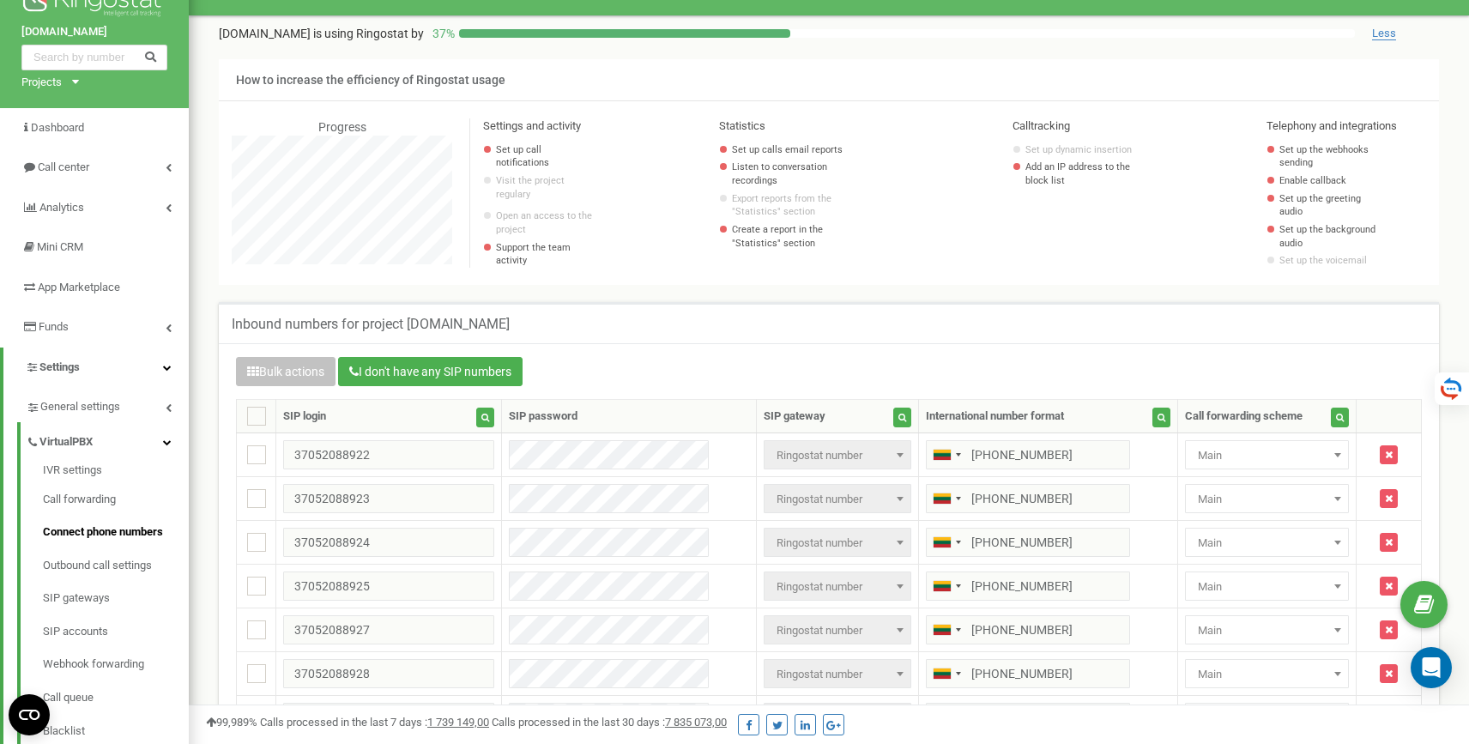
scroll to position [256, 0]
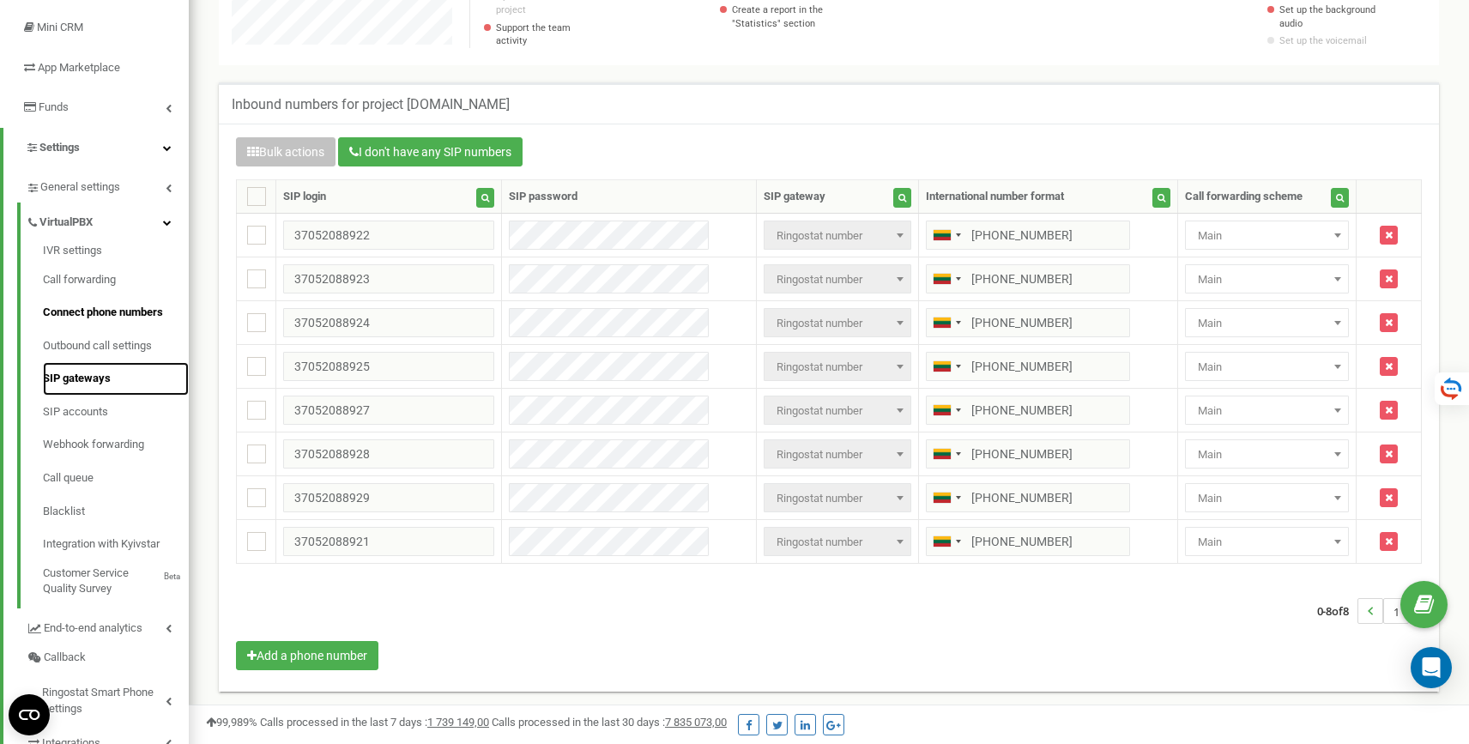
click at [93, 378] on link "SIP gateways" at bounding box center [116, 378] width 146 height 33
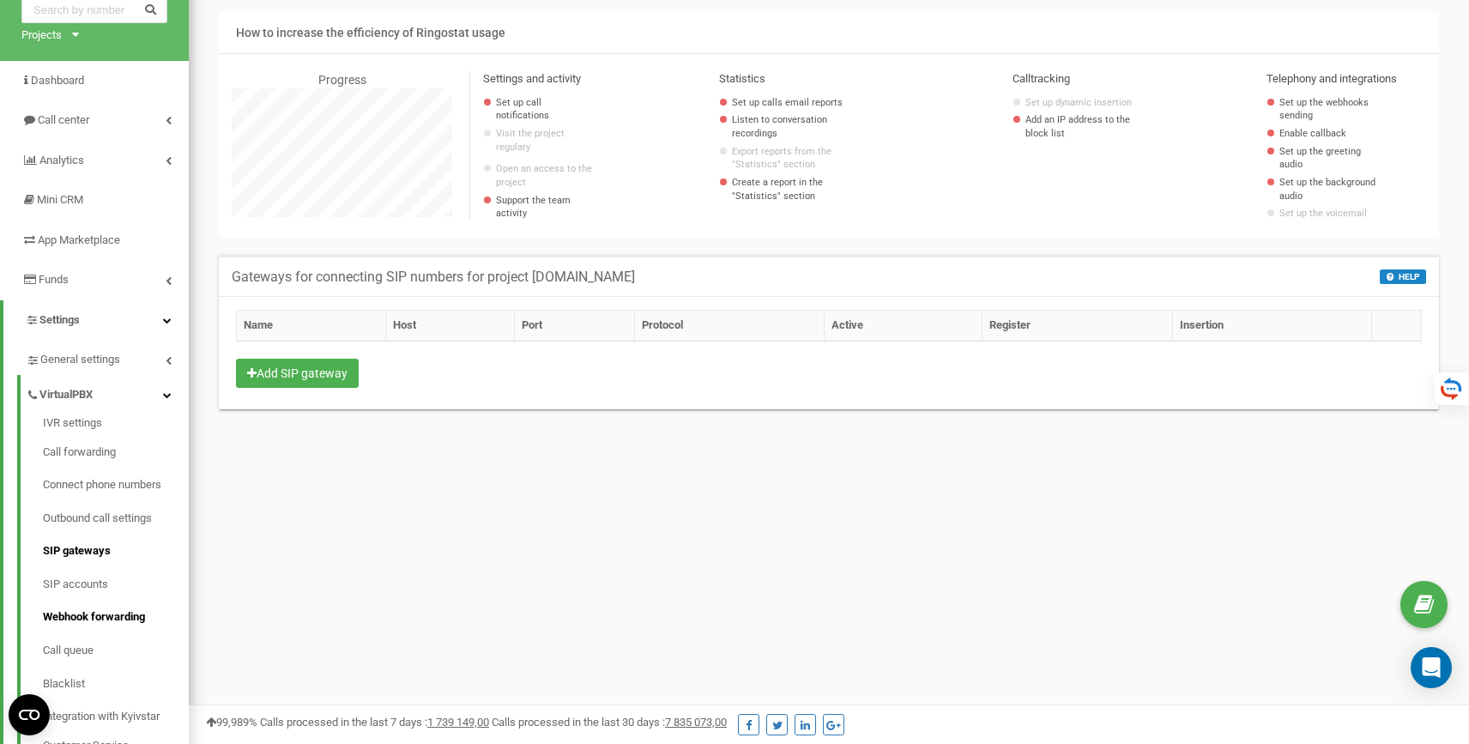
scroll to position [113, 0]
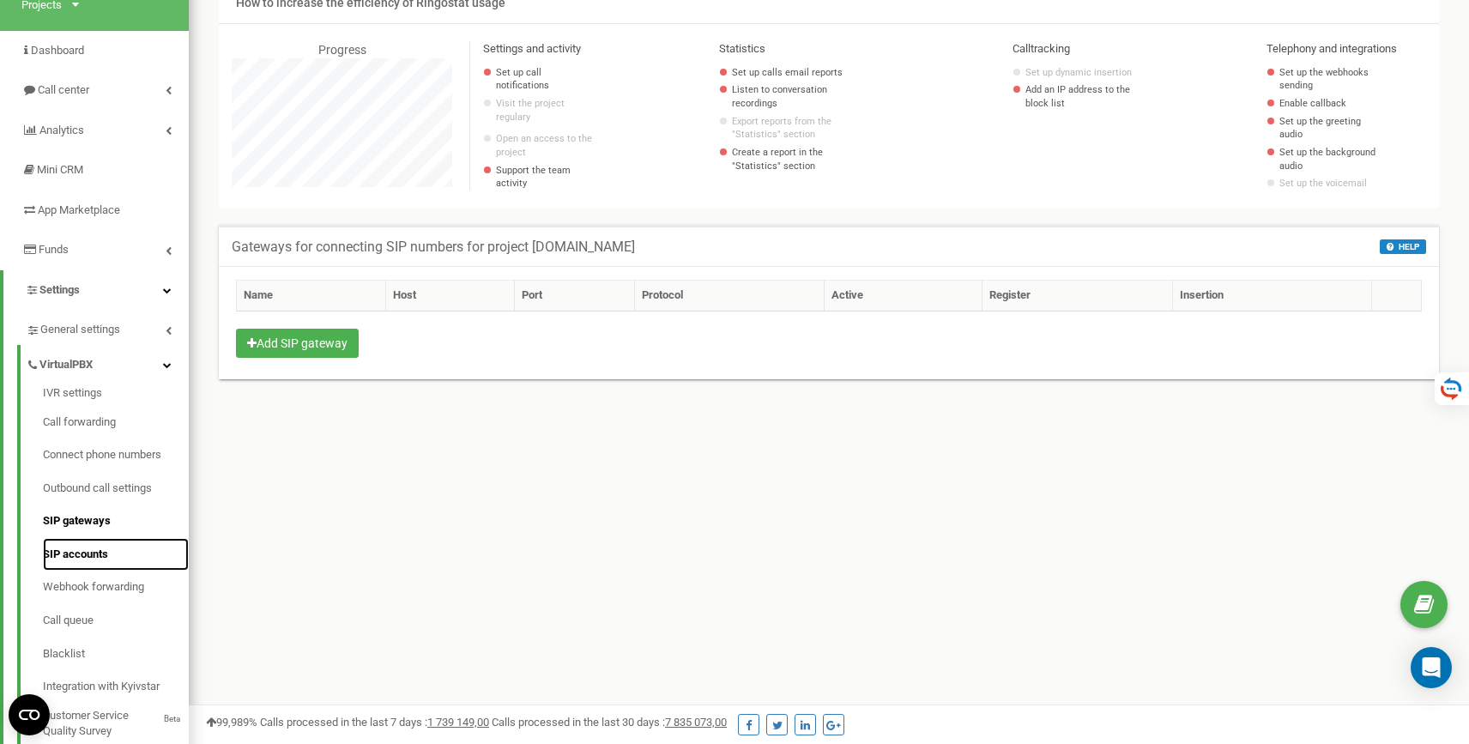
click at [93, 559] on link "SIP accounts" at bounding box center [116, 554] width 146 height 33
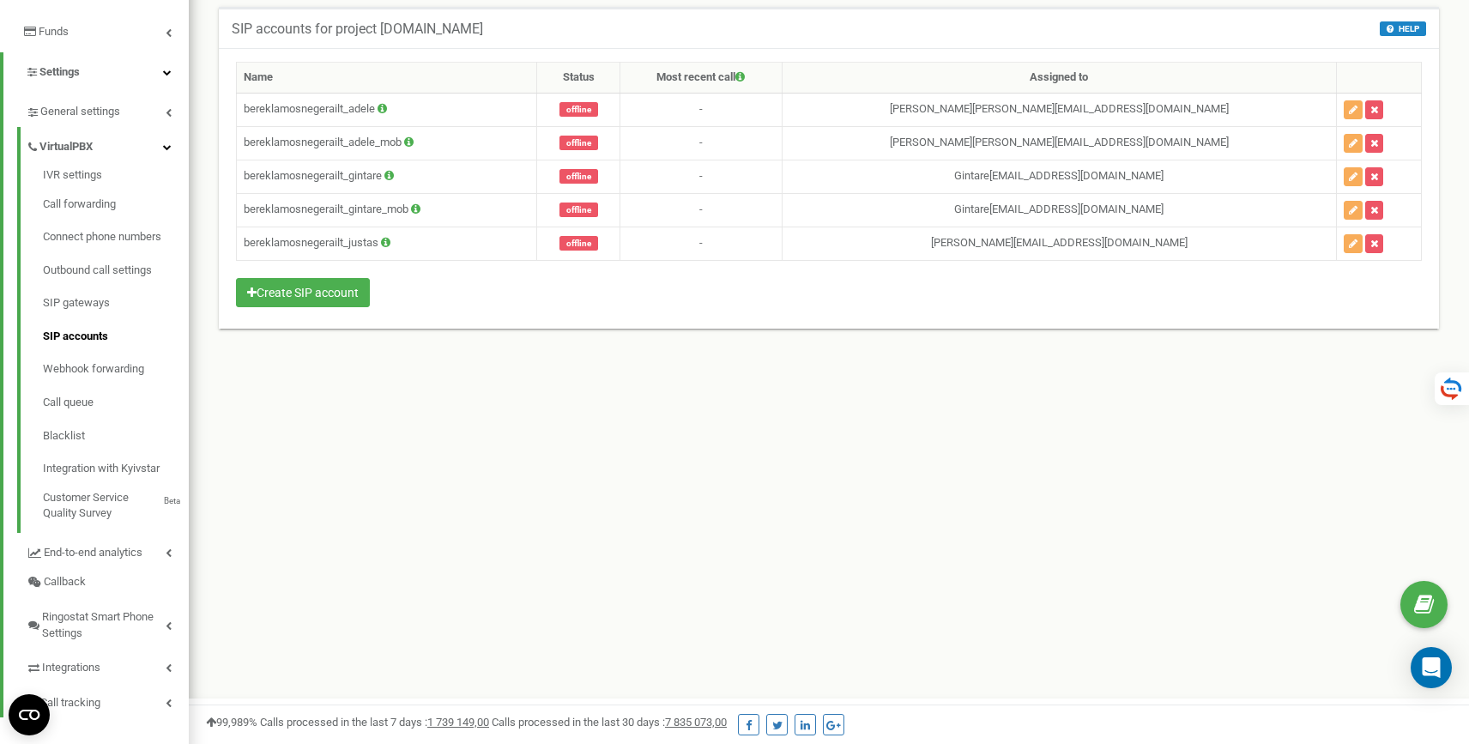
scroll to position [323, 0]
